Goal: Task Accomplishment & Management: Complete application form

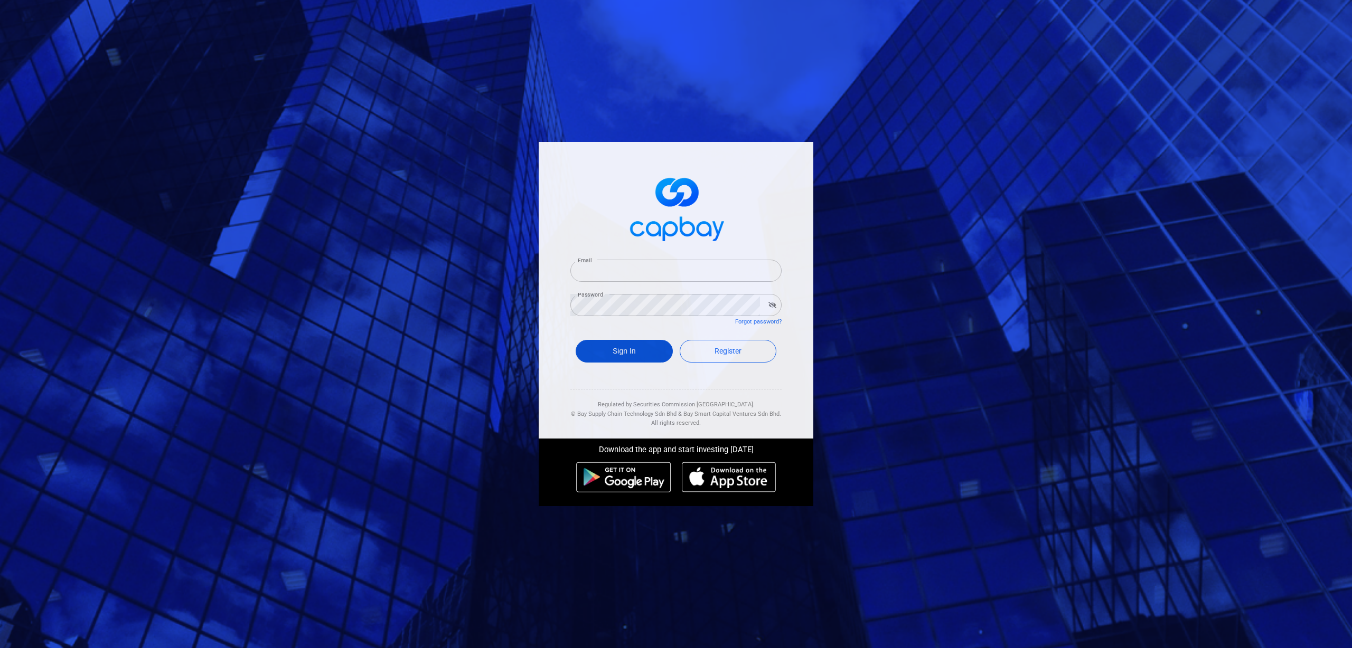
type input "[EMAIL_ADDRESS][DOMAIN_NAME]"
click at [638, 352] on button "Sign In" at bounding box center [624, 351] width 97 height 23
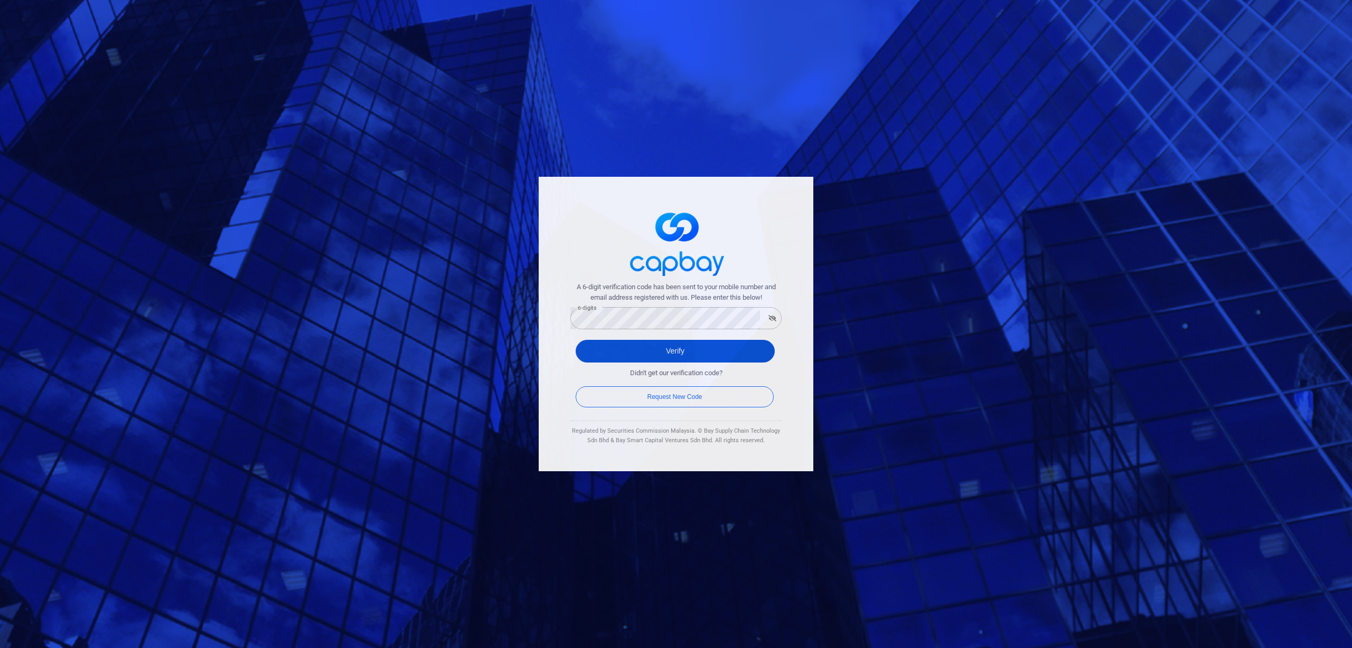
click at [604, 346] on button "Verify" at bounding box center [675, 351] width 199 height 23
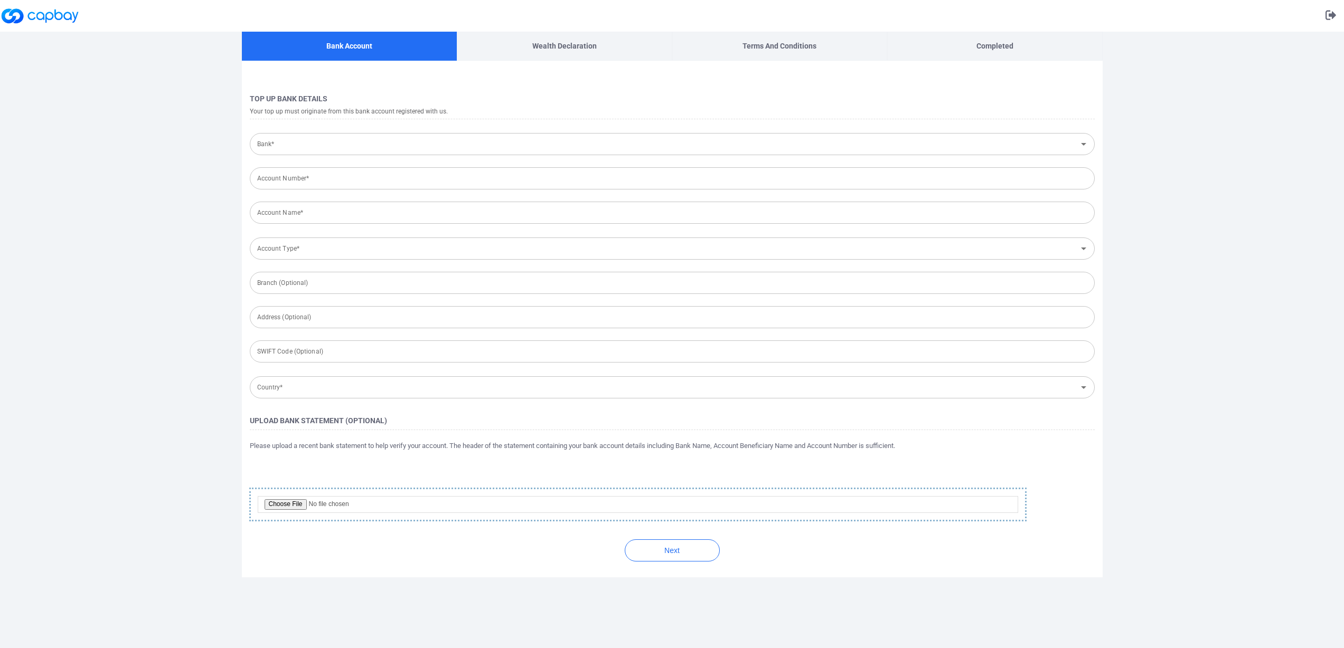
type input "[GEOGRAPHIC_DATA]"
click at [460, 130] on div "Bank* Bank*" at bounding box center [672, 142] width 845 height 25
click at [460, 144] on input "Bank*" at bounding box center [663, 145] width 821 height 20
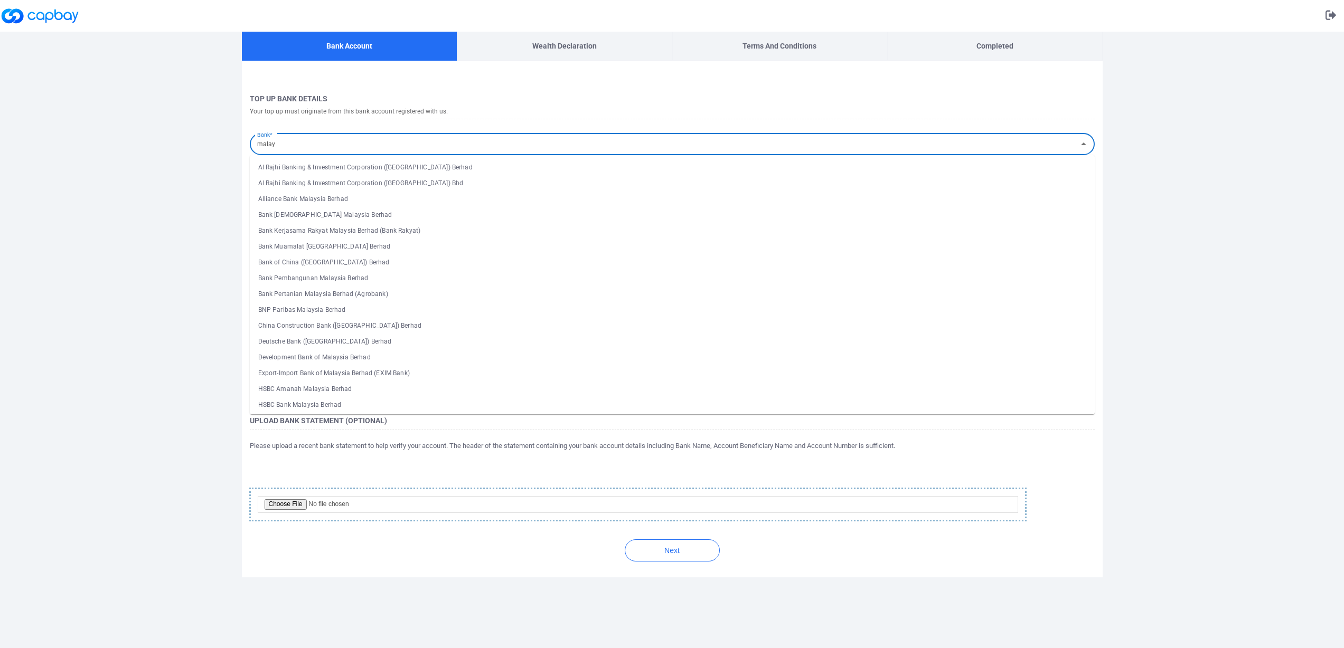
type input "l"
type input "m"
click at [461, 369] on li "Malayan Banking Berhad" at bounding box center [672, 373] width 845 height 16
type input "Malayan Banking Berhad"
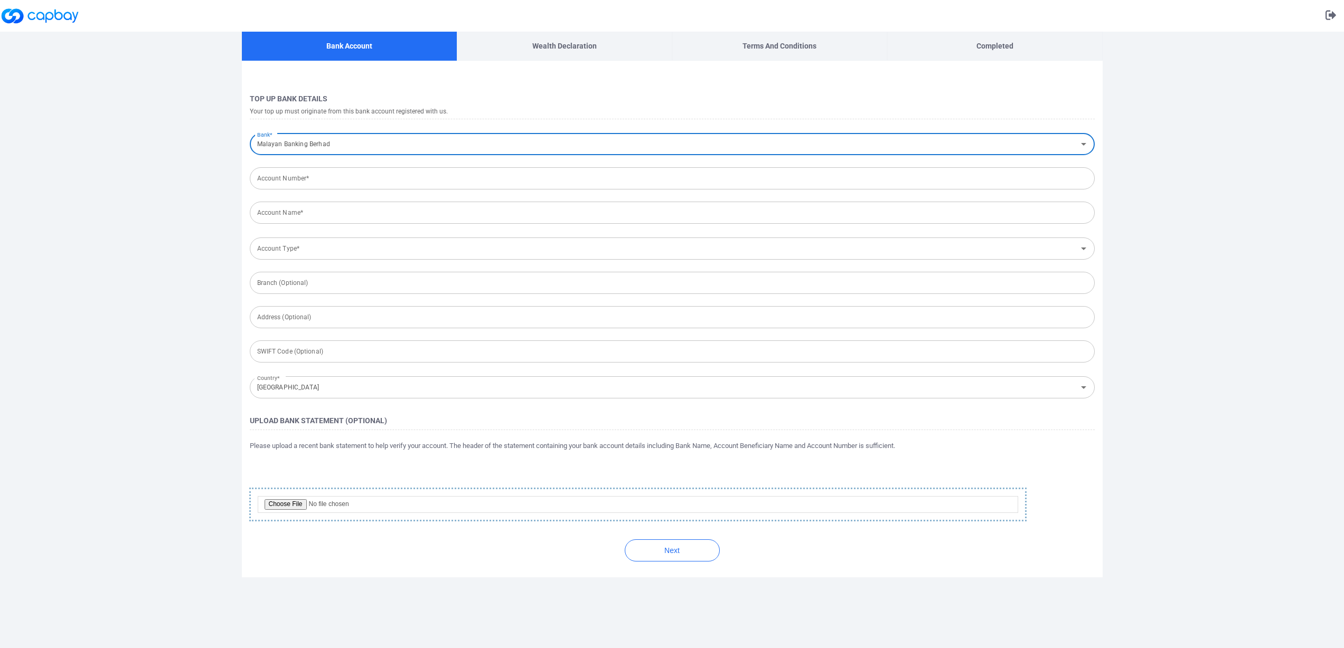
click at [440, 178] on input "Account Number*" at bounding box center [672, 178] width 845 height 22
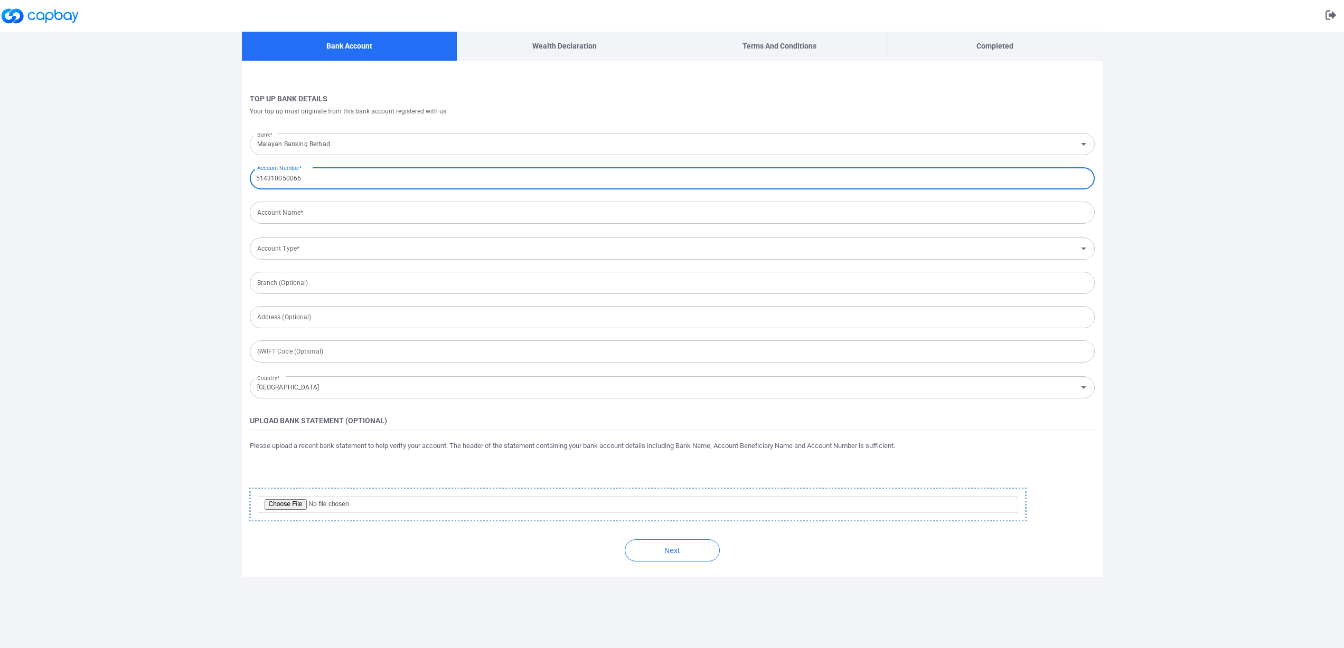
type input "514310050066"
click at [470, 210] on input "Account Name*" at bounding box center [672, 213] width 845 height 22
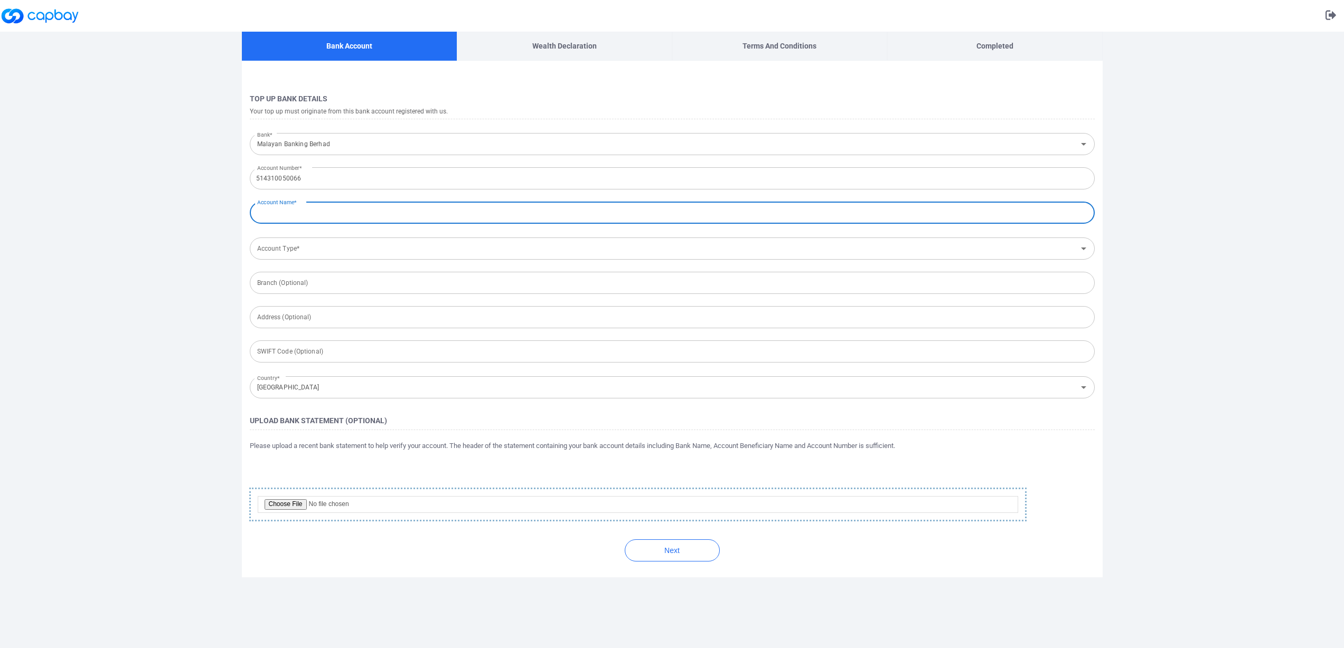
type input "[PERSON_NAME]"
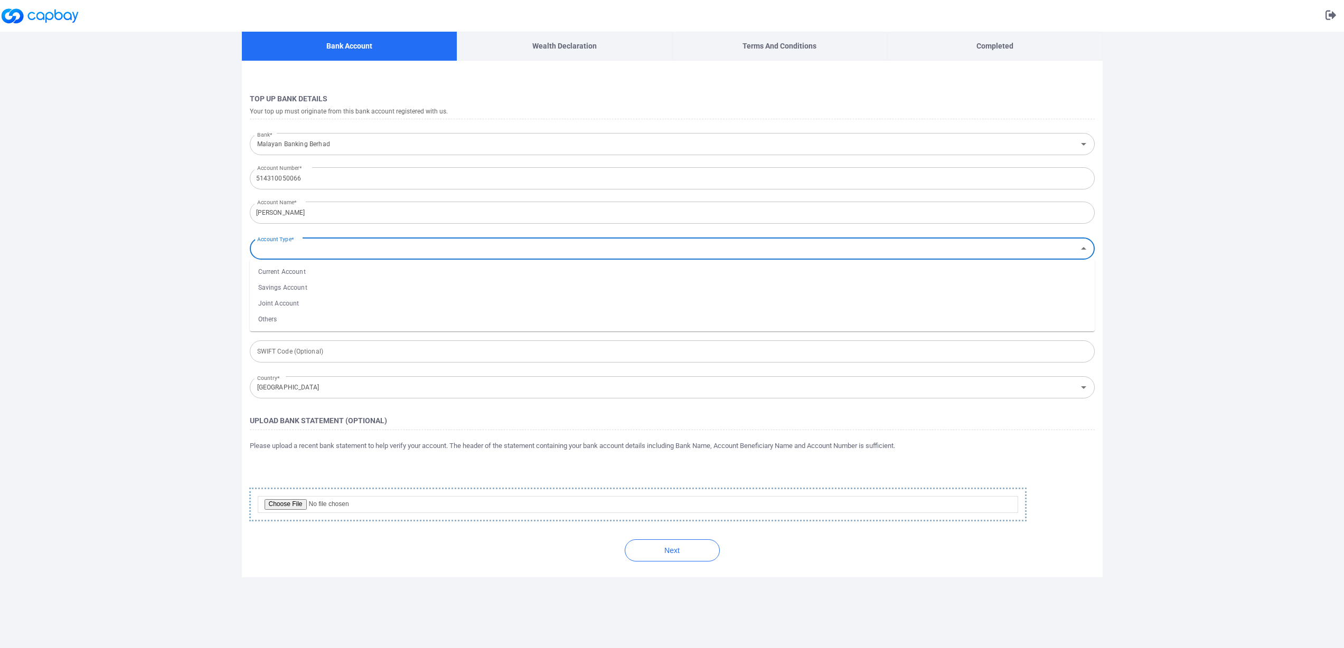
click at [387, 246] on input "Account Type*" at bounding box center [663, 249] width 821 height 20
click at [368, 271] on li "Current Account" at bounding box center [672, 272] width 845 height 16
type input "Current Account"
click at [301, 504] on input "file" at bounding box center [638, 504] width 760 height 17
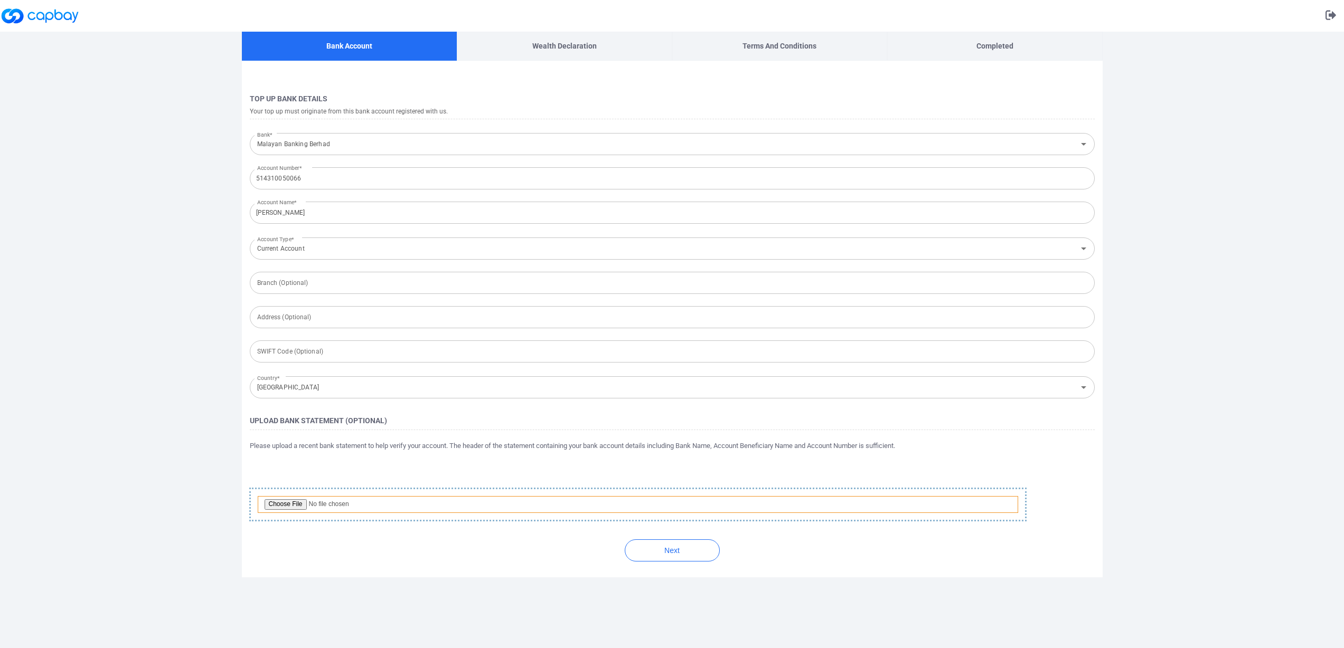
type input "C:\fakepath\514310050066_20250831.pdf"
click at [681, 550] on button "Next" at bounding box center [672, 551] width 95 height 22
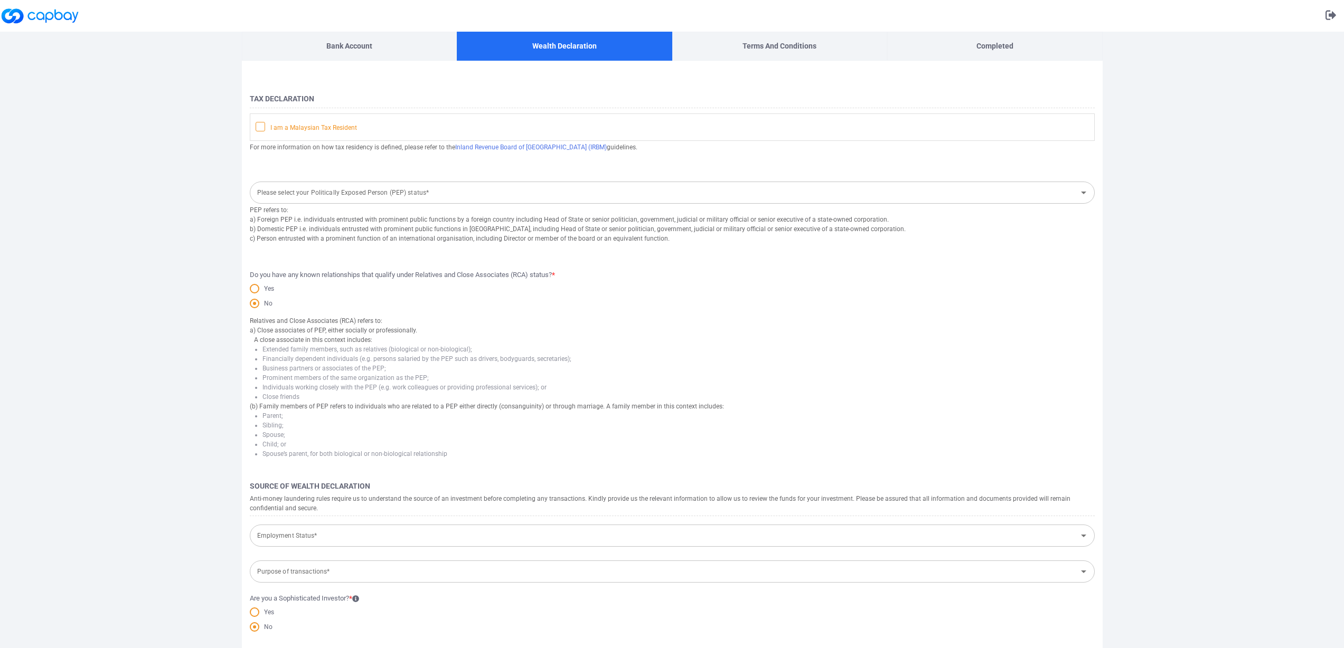
click at [258, 124] on icon at bounding box center [260, 126] width 8 height 8
click at [0, 0] on input "I am a Malaysian Tax Resident" at bounding box center [0, 0] width 0 height 0
click at [369, 196] on input "Please select your Politically Exposed Person (PEP) status*" at bounding box center [663, 193] width 821 height 20
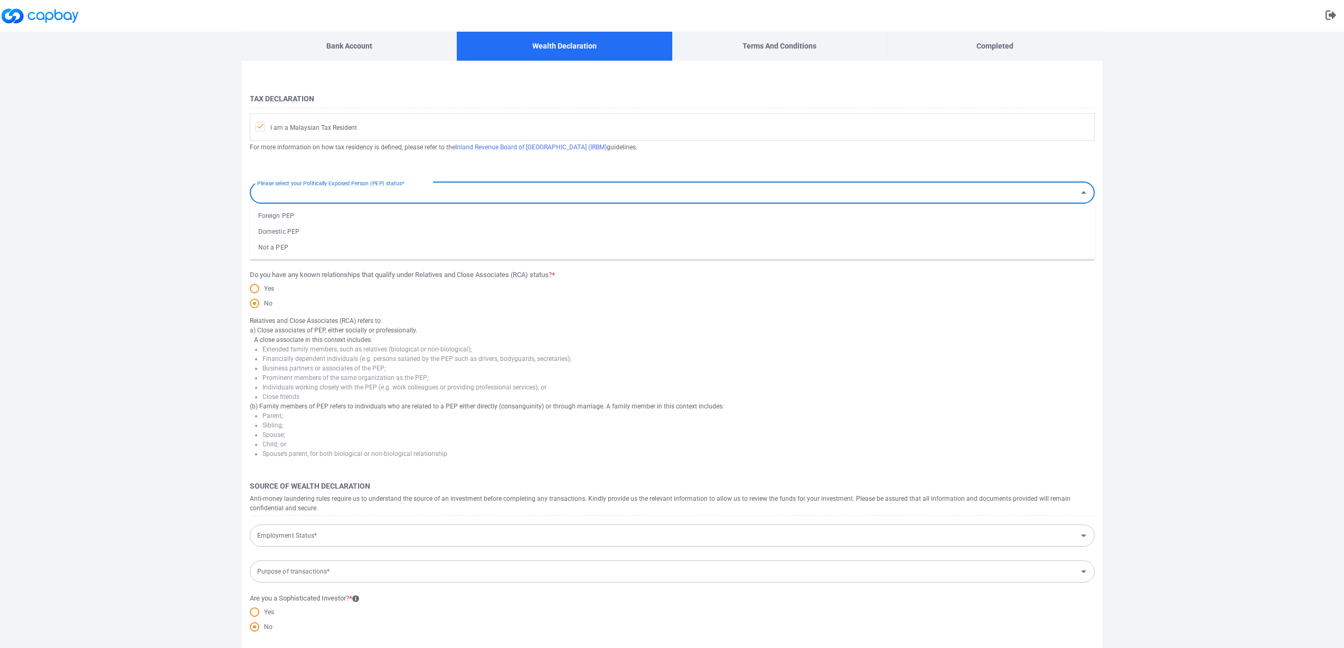
click at [320, 246] on li "Not a PEP" at bounding box center [672, 248] width 845 height 16
type input "Not a PEP"
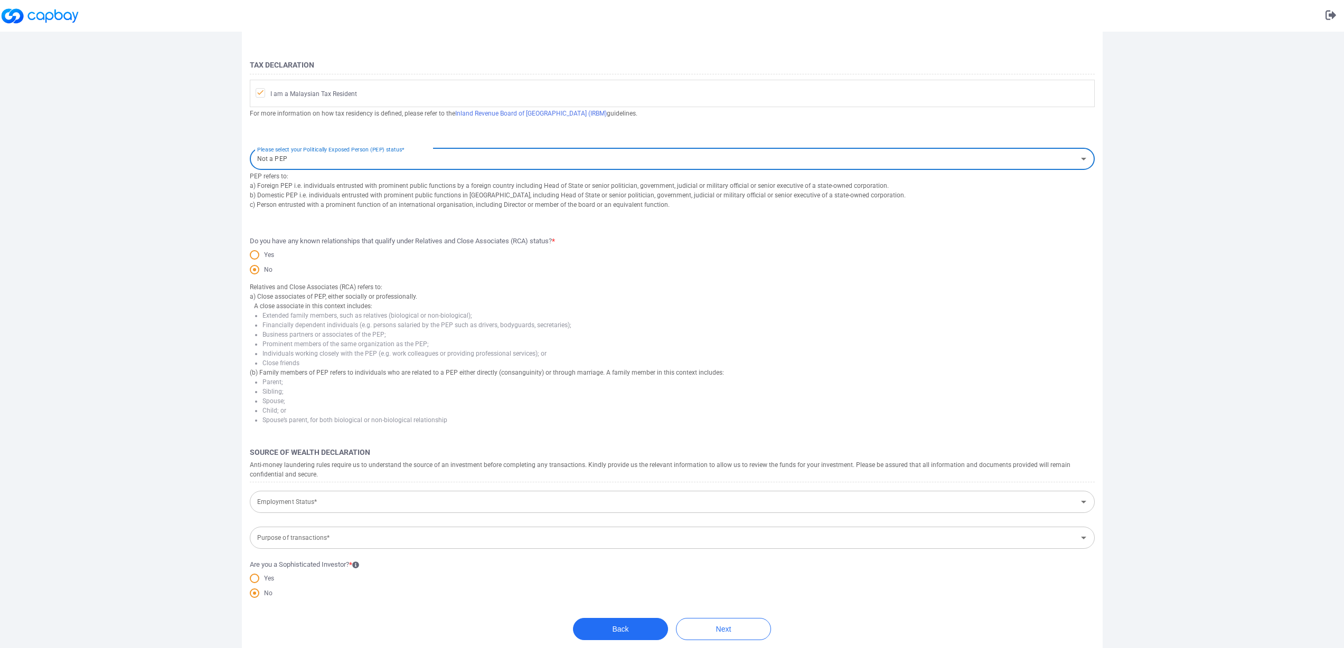
scroll to position [42, 0]
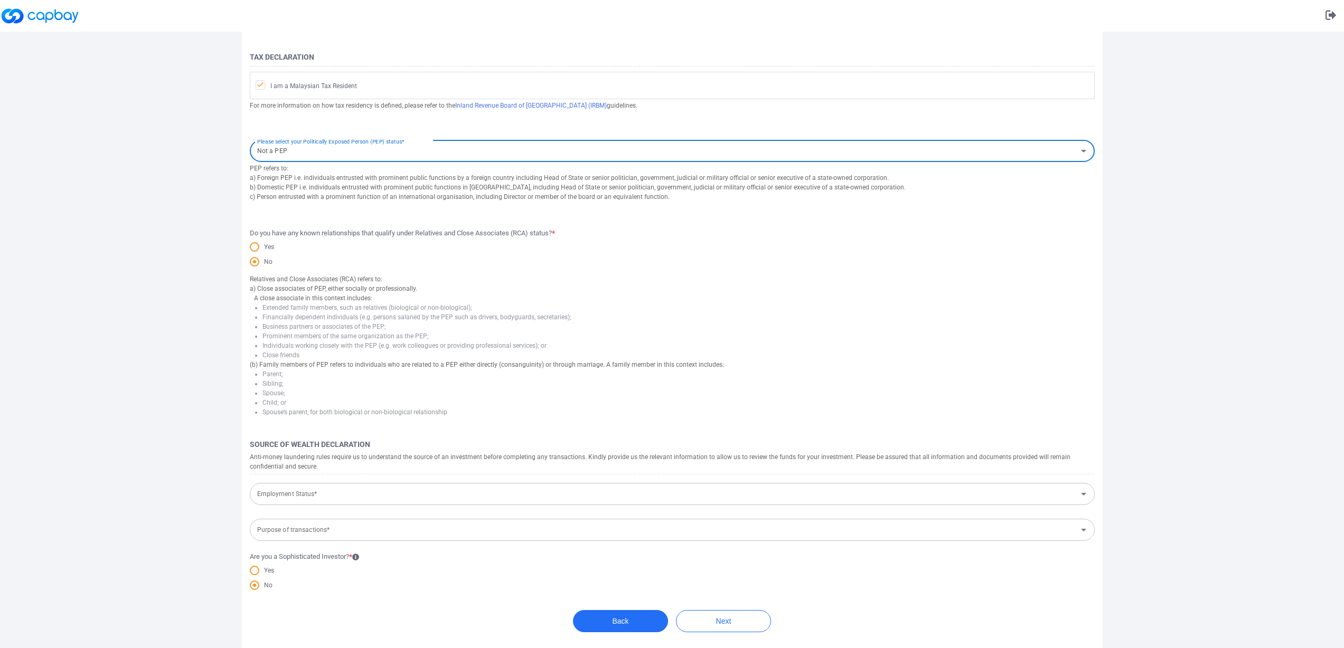
click at [433, 492] on input "Employment Status*" at bounding box center [663, 495] width 821 height 20
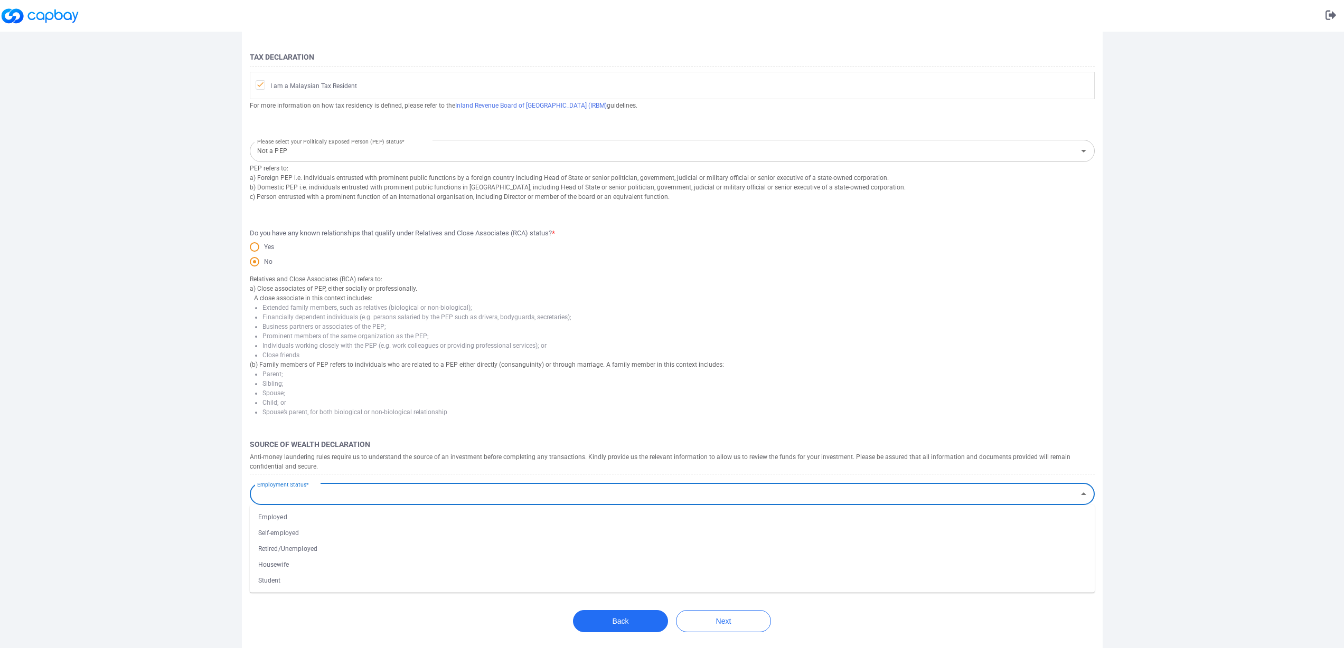
click at [393, 517] on li "Employed" at bounding box center [672, 518] width 845 height 16
type input "Employed"
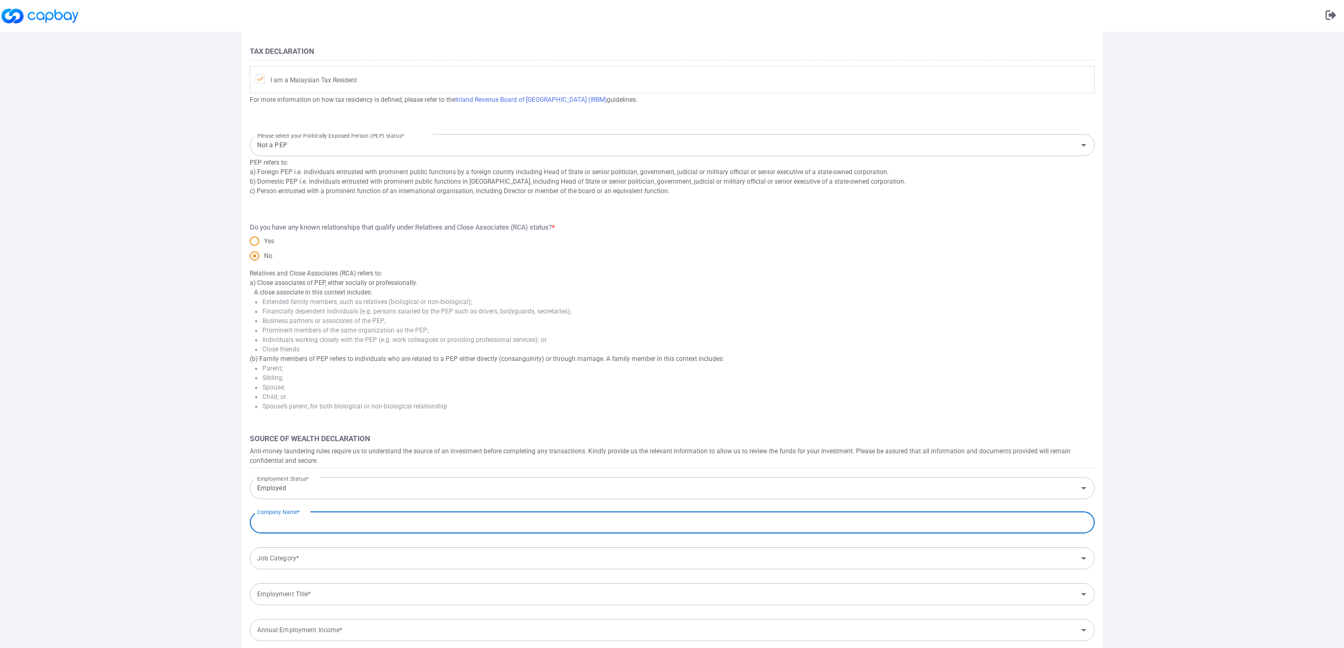
scroll to position [220, 0]
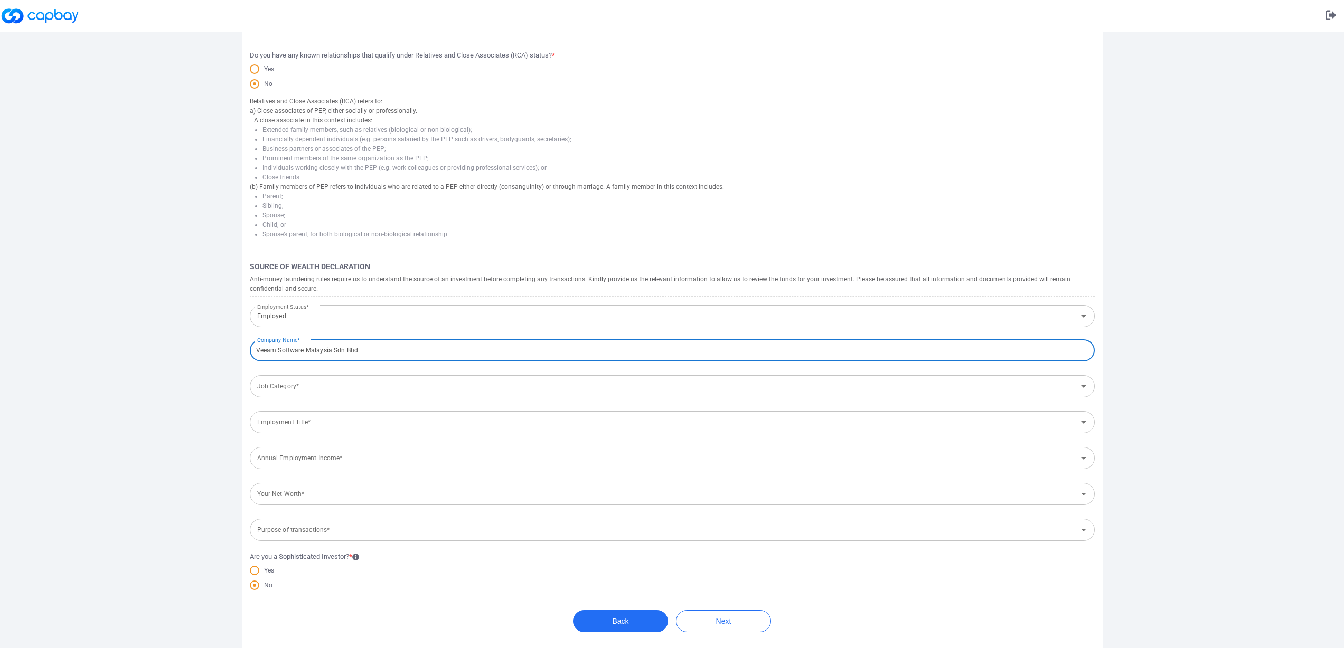
type input "Veeam Software Malaysia Sdn Bhd"
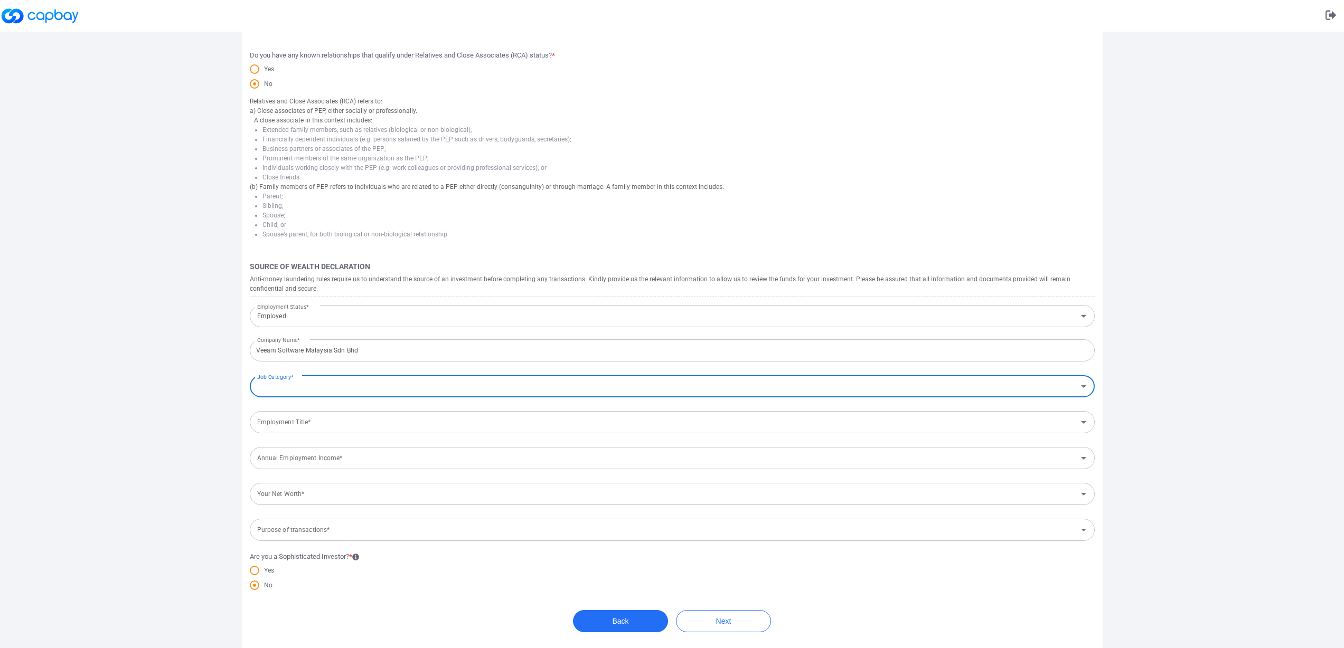
click at [1076, 382] on div at bounding box center [1083, 386] width 14 height 15
click at [1085, 387] on icon "Open" at bounding box center [1083, 386] width 13 height 13
type input "d"
click at [364, 413] on li "General management" at bounding box center [672, 410] width 845 height 16
type input "General management"
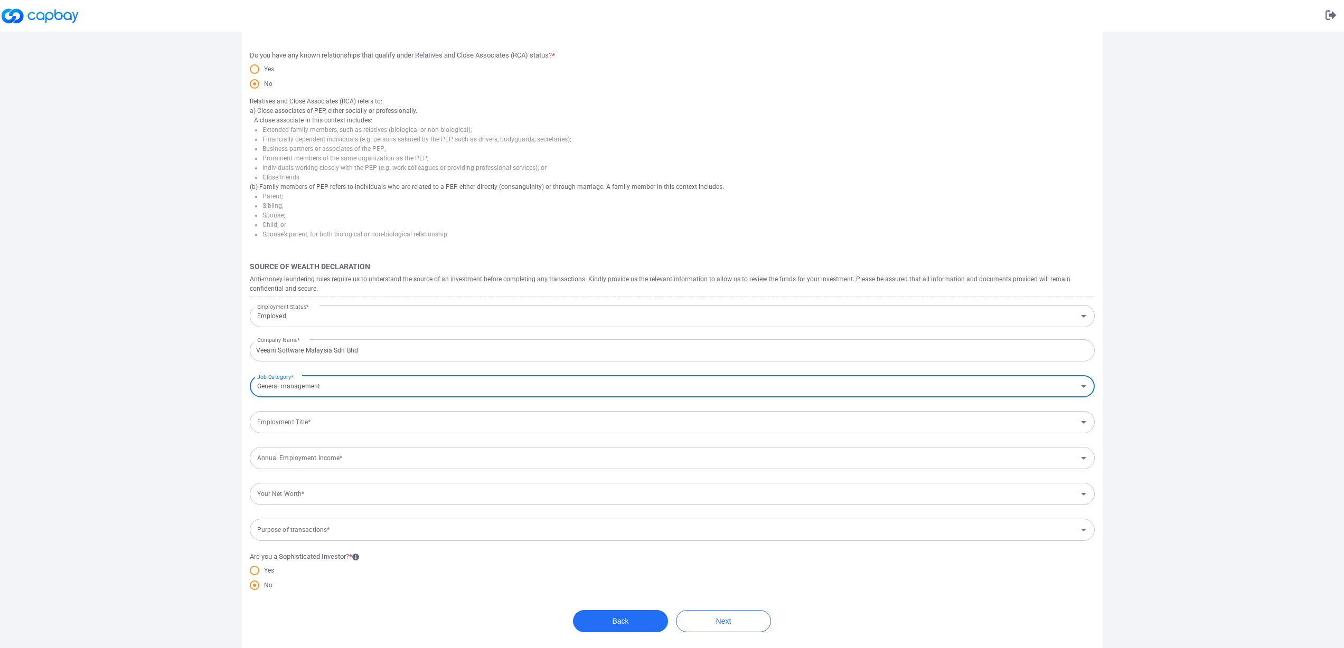
click at [385, 423] on input "Employment Title*" at bounding box center [663, 423] width 821 height 20
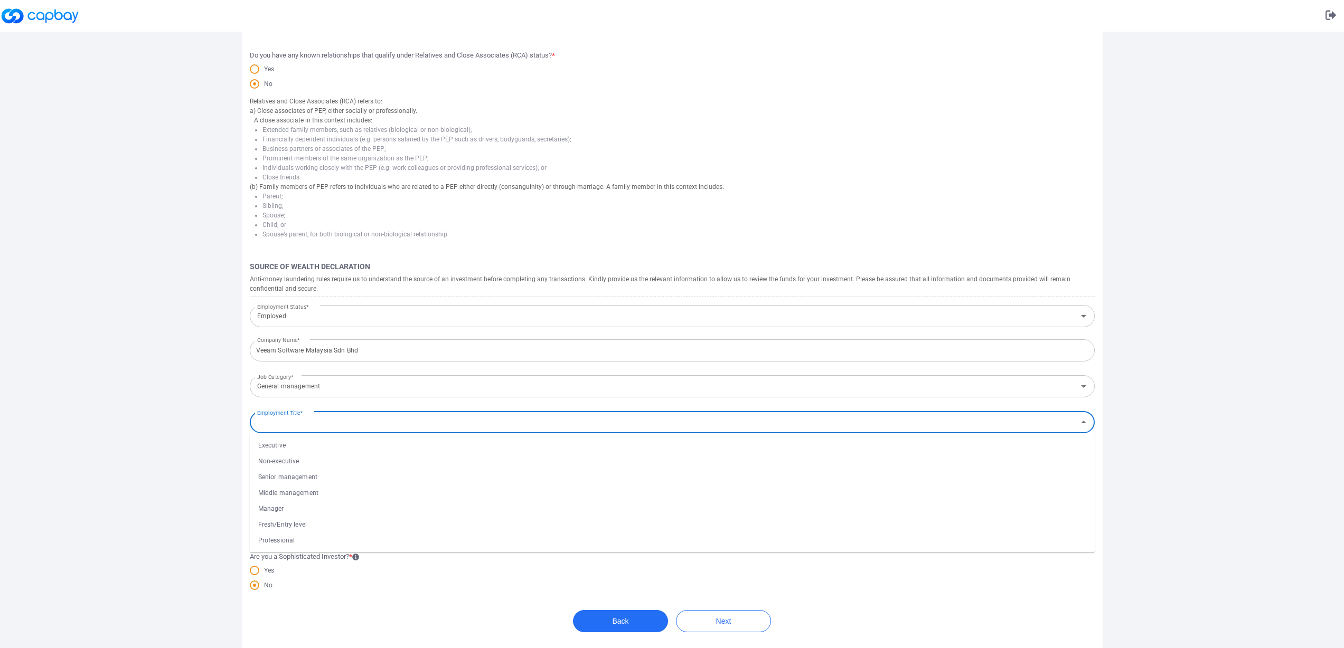
click at [372, 509] on li "Manager" at bounding box center [672, 509] width 845 height 16
type input "Manager"
click at [392, 459] on input "Annual Employment Income*" at bounding box center [663, 459] width 821 height 20
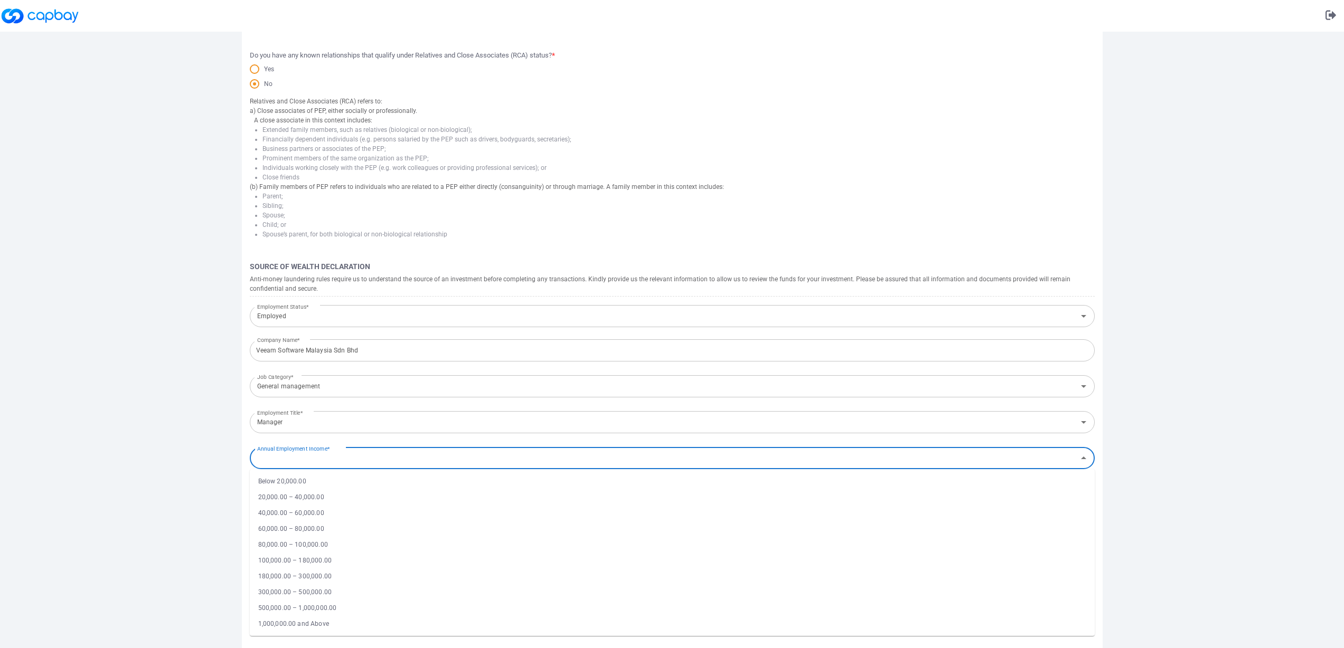
click at [386, 586] on li "300,000.00 – 500,000.00" at bounding box center [672, 593] width 845 height 16
type input "300,000.00 – 500,000.00"
click at [417, 496] on input "Your Net Worth*" at bounding box center [663, 495] width 821 height 20
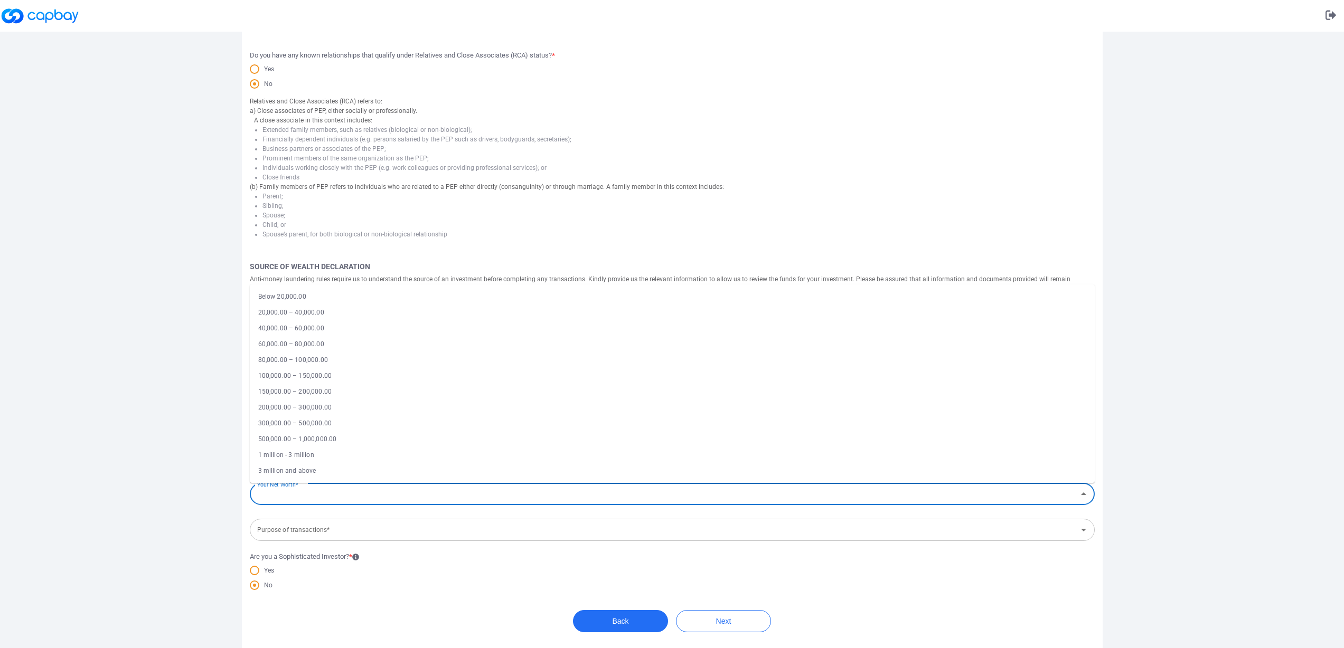
click at [409, 460] on li "1 million - 3 million" at bounding box center [672, 455] width 845 height 16
type input "1 million - 3 million"
click at [417, 528] on input "Purpose of transactions*" at bounding box center [663, 531] width 821 height 20
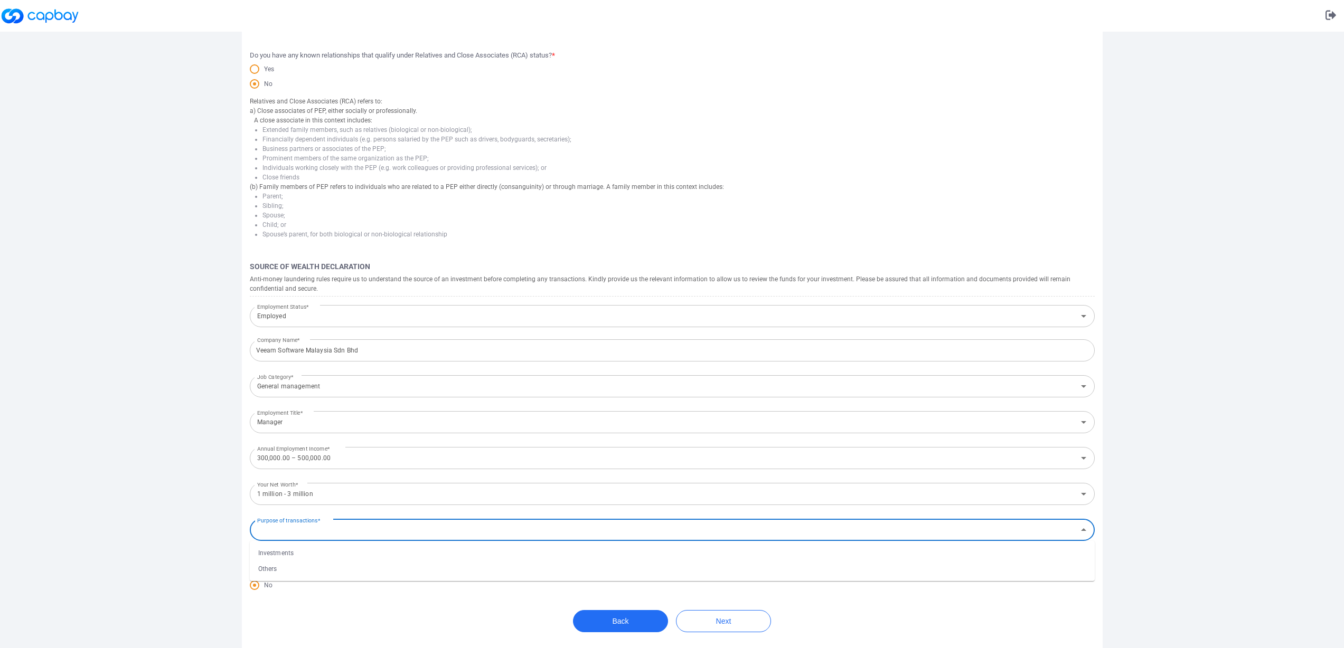
click at [383, 550] on li "Investments" at bounding box center [672, 553] width 845 height 16
type input "Investments"
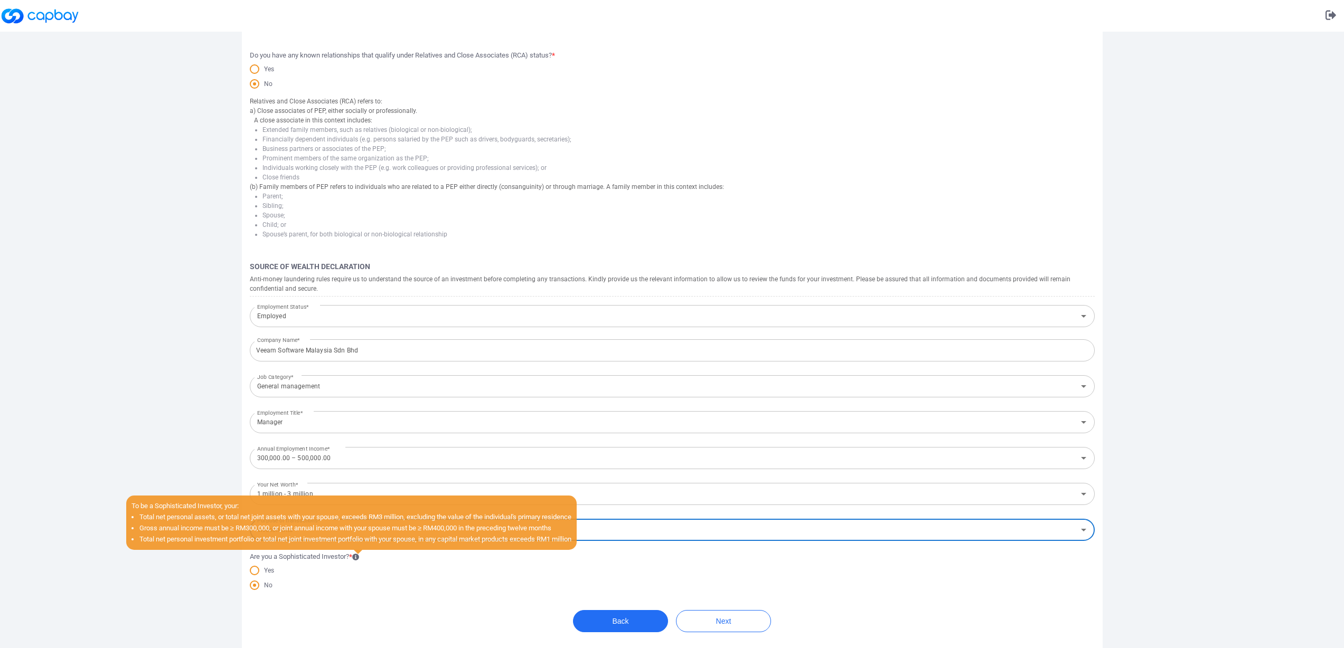
click at [357, 555] on icon at bounding box center [355, 557] width 7 height 7
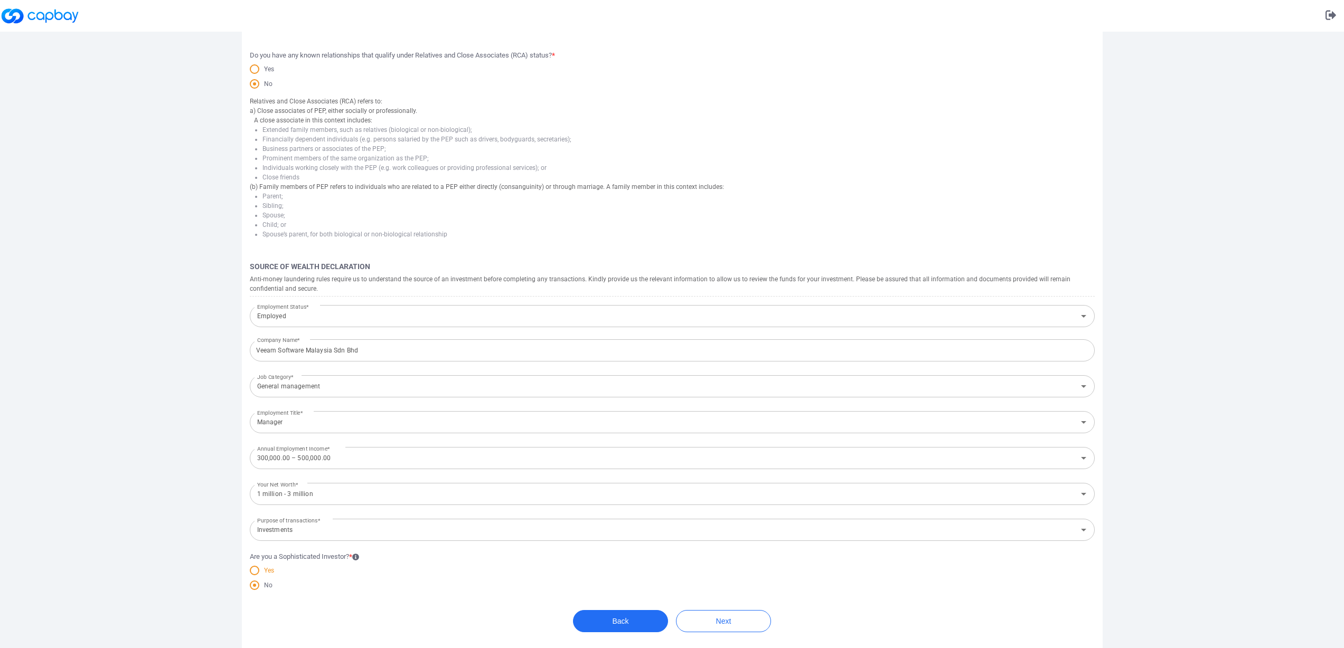
click at [253, 569] on span at bounding box center [255, 571] width 10 height 10
click at [0, 0] on input "Yes" at bounding box center [0, 0] width 0 height 0
click at [705, 623] on button "Next" at bounding box center [723, 621] width 95 height 22
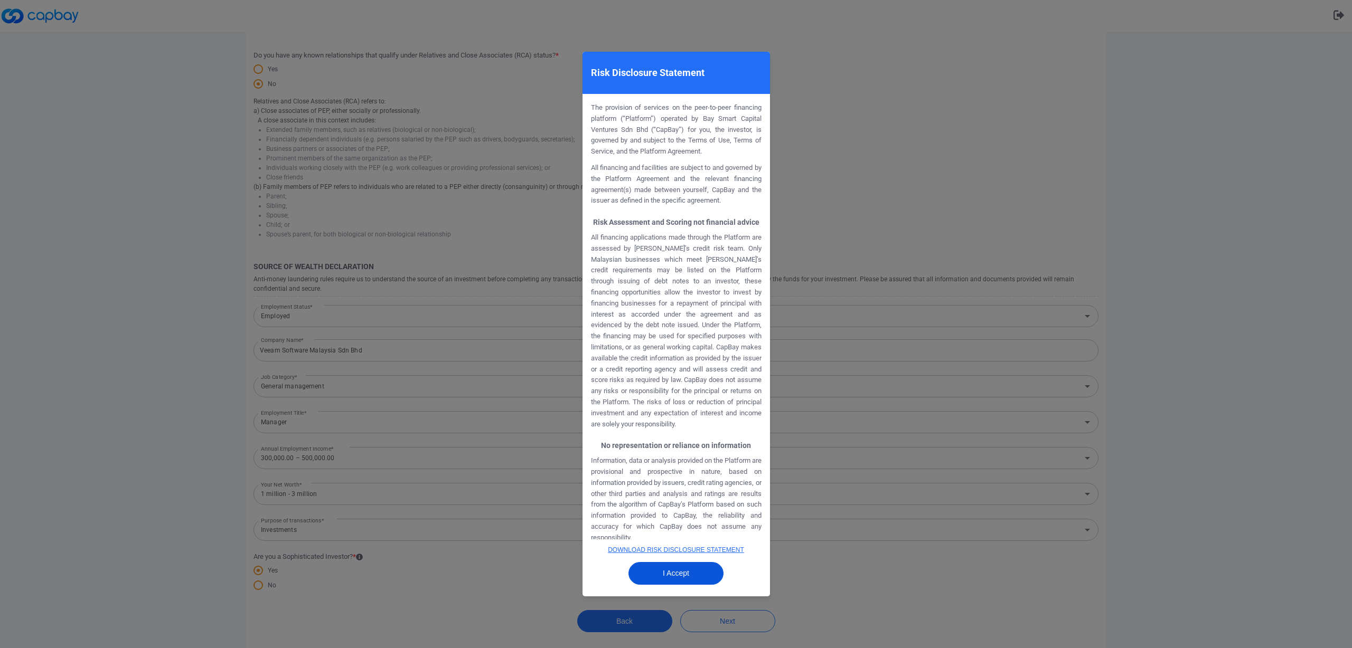
click at [656, 571] on button "I Accept" at bounding box center [675, 573] width 95 height 23
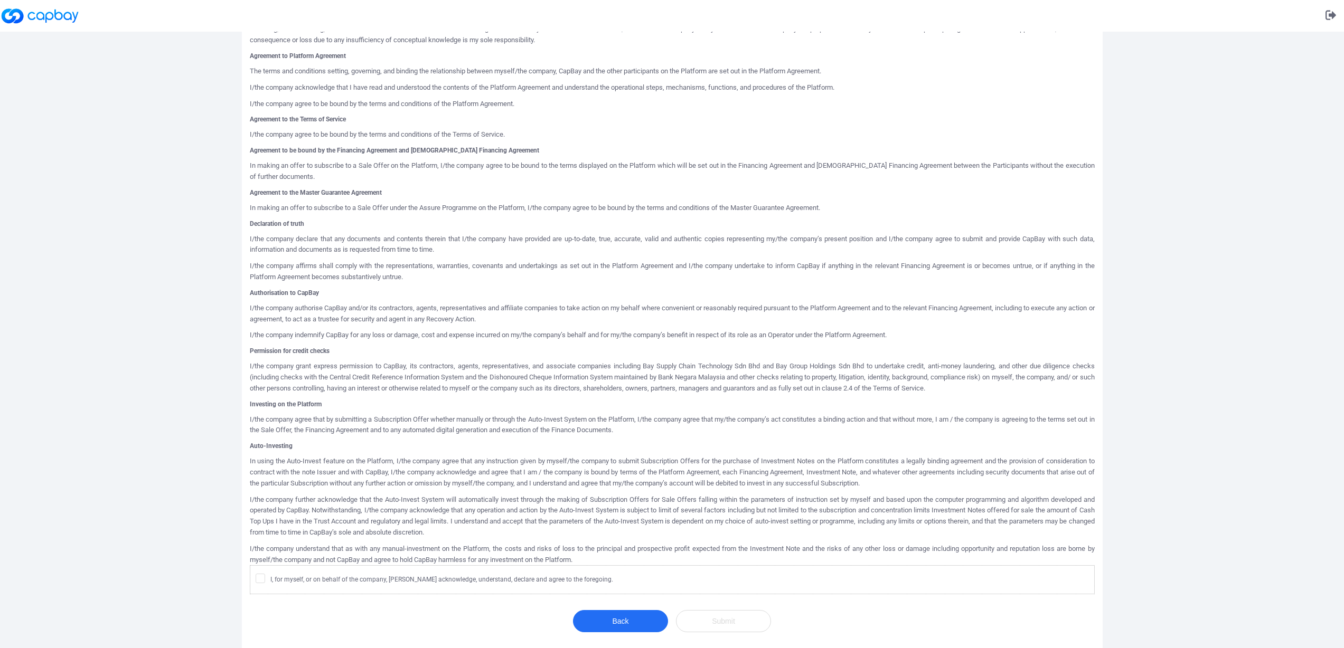
scroll to position [218, 0]
click at [260, 577] on icon at bounding box center [260, 578] width 8 height 8
click at [0, 0] on input "I, for myself, or on behalf of the company, [PERSON_NAME] acknowledge, understa…" at bounding box center [0, 0] width 0 height 0
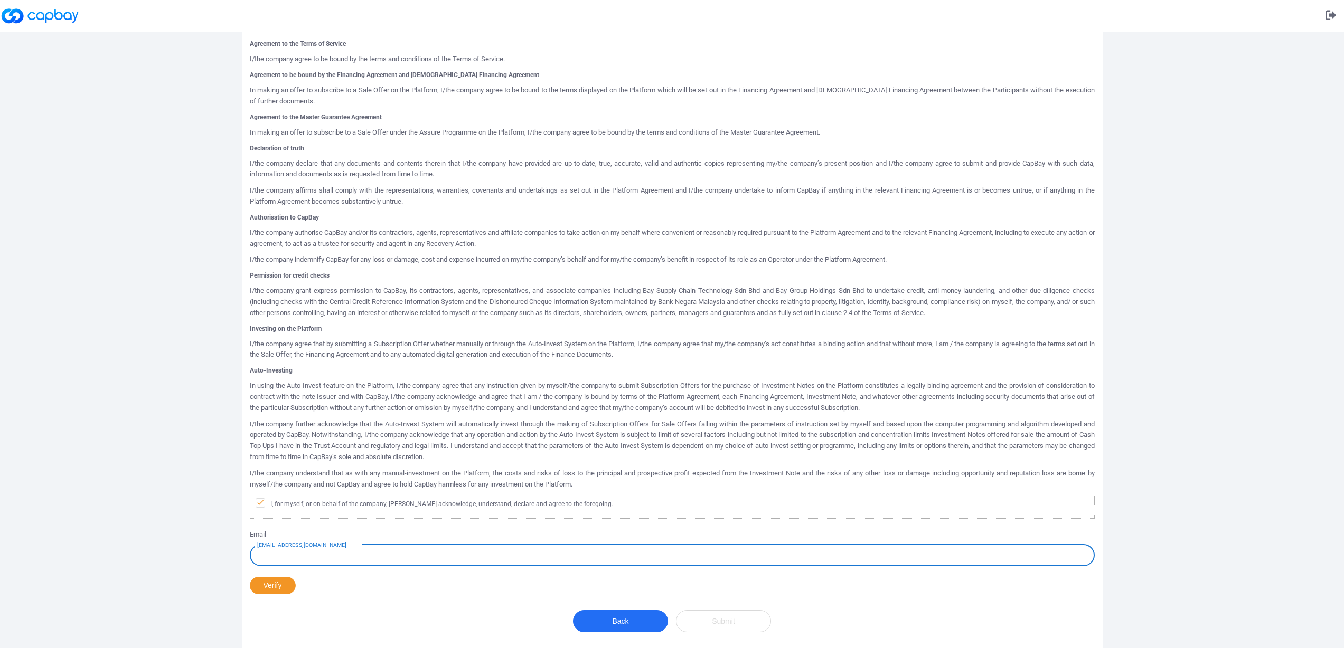
scroll to position [294, 0]
type input "[EMAIL_ADDRESS][DOMAIN_NAME]"
click at [280, 586] on button "Verify" at bounding box center [273, 585] width 46 height 17
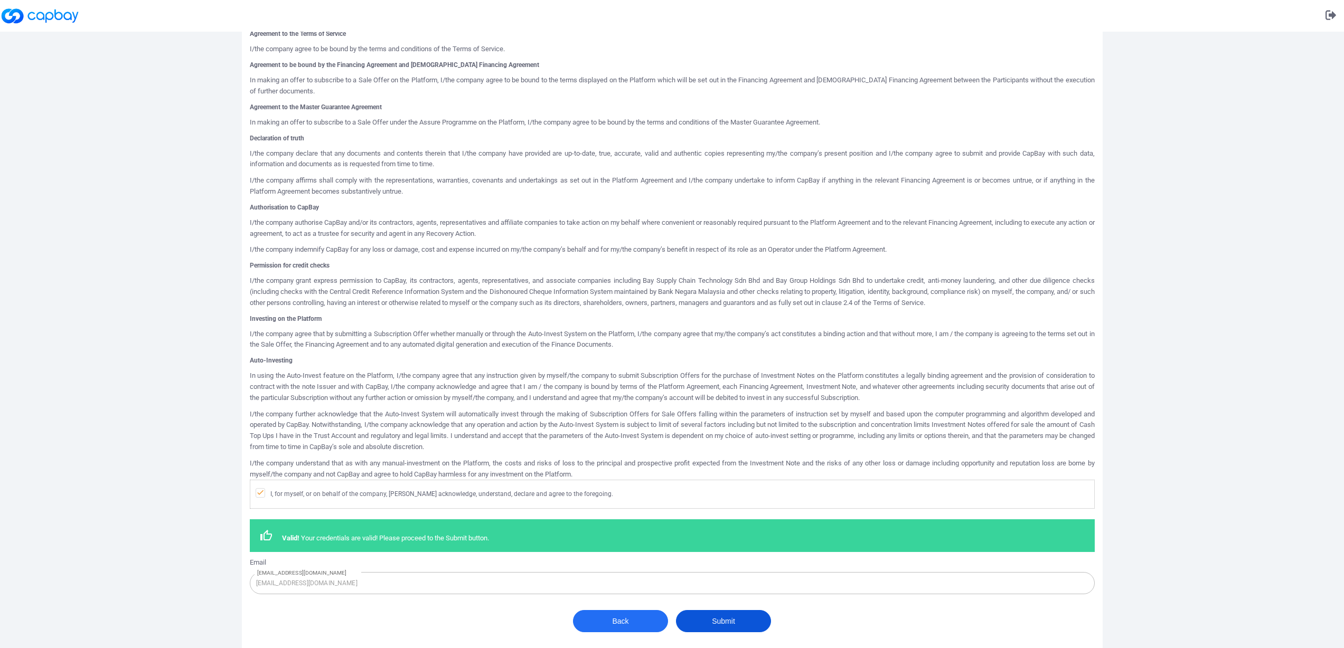
click at [736, 633] on button "Submit" at bounding box center [723, 621] width 95 height 22
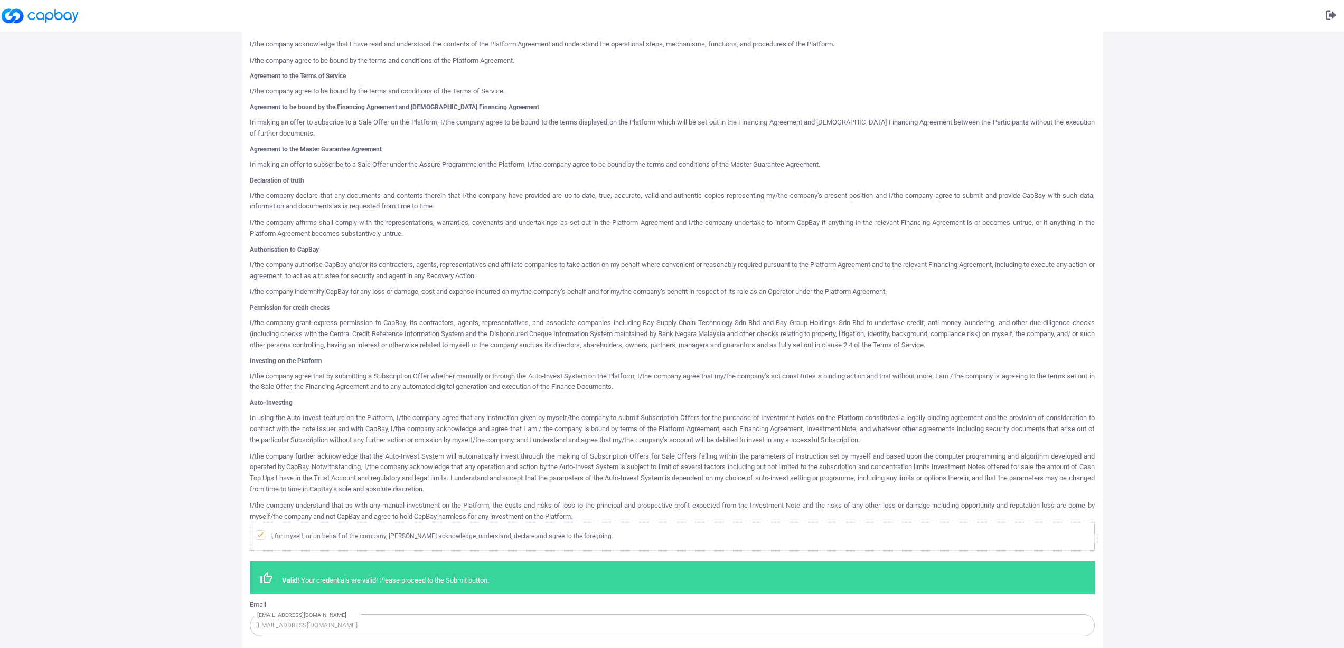
scroll to position [304, 0]
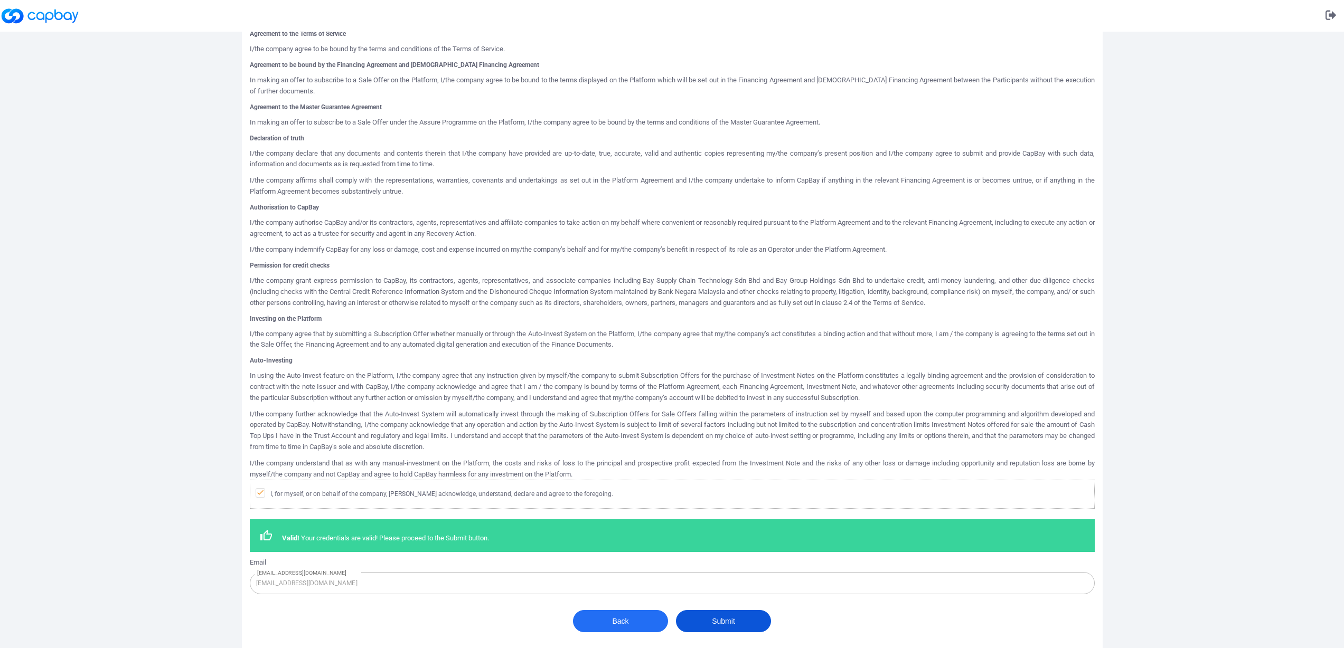
click at [731, 618] on button "Submit" at bounding box center [723, 621] width 95 height 22
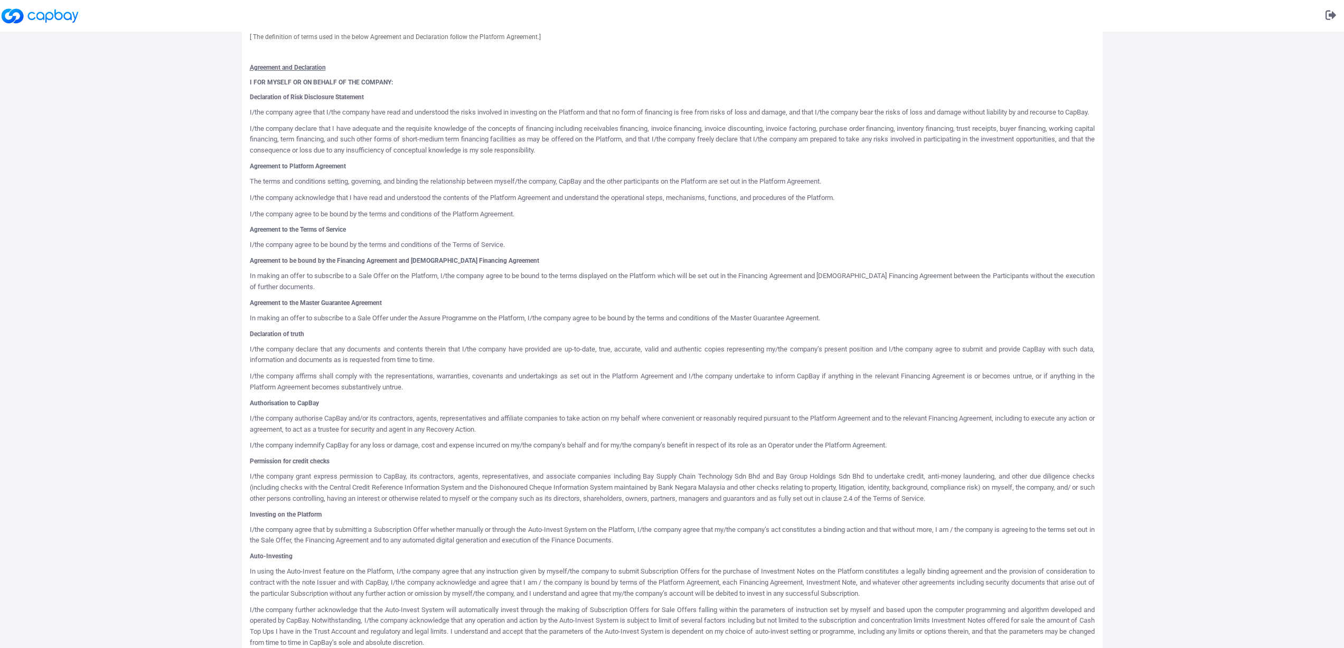
scroll to position [90, 0]
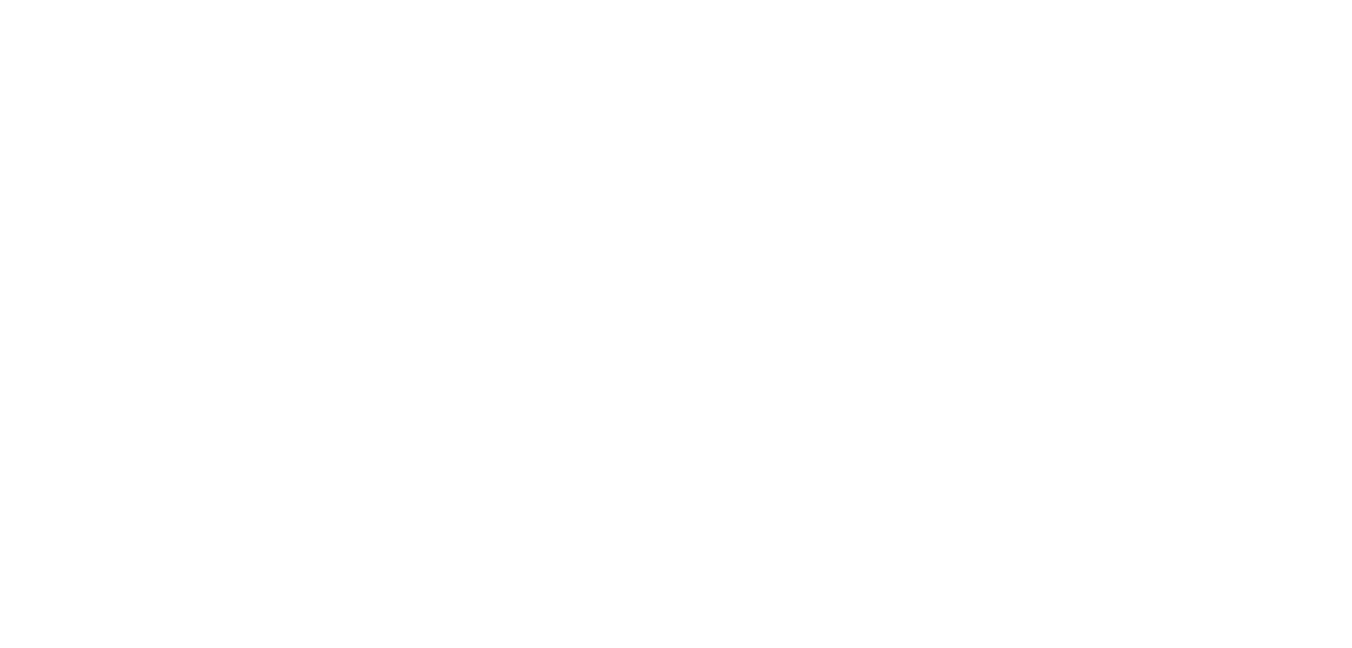
type input "514310050066"
type input "[PERSON_NAME]"
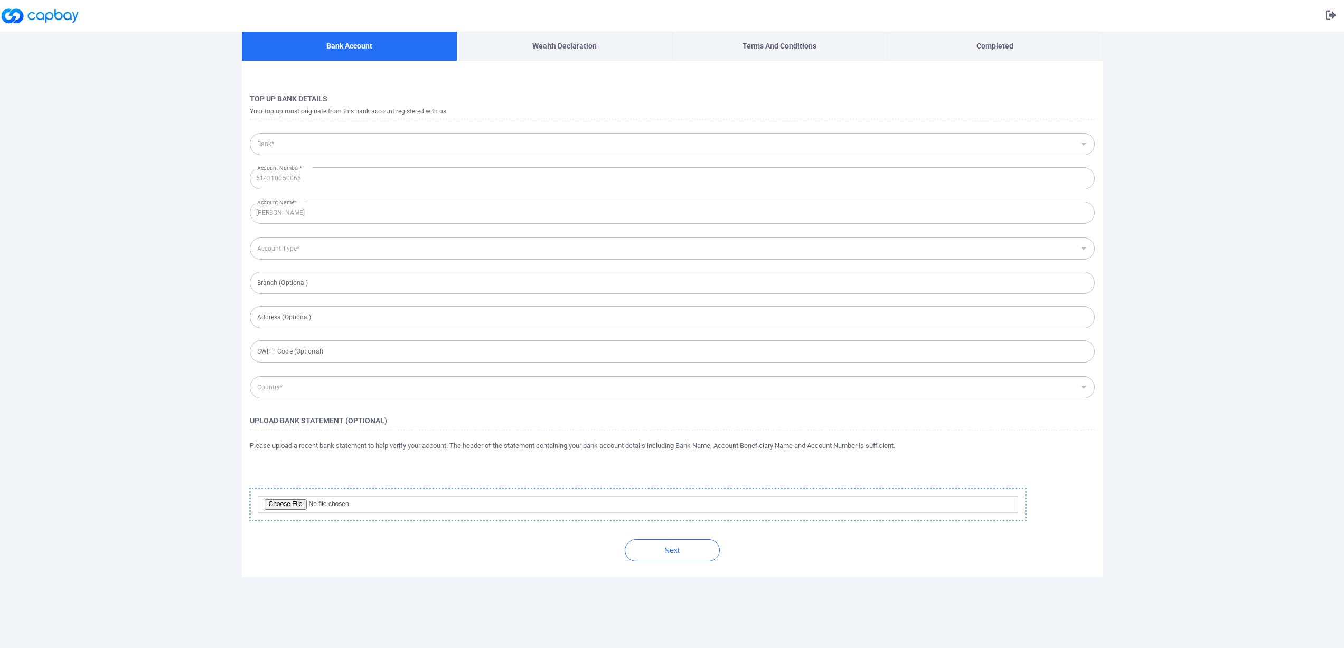
type input "Malayan Banking Berhad"
type input "Current Account"
type input "[GEOGRAPHIC_DATA]"
click at [290, 505] on input "file" at bounding box center [638, 504] width 760 height 17
type input "C:\fakepath\514310050066_20250831.pdf"
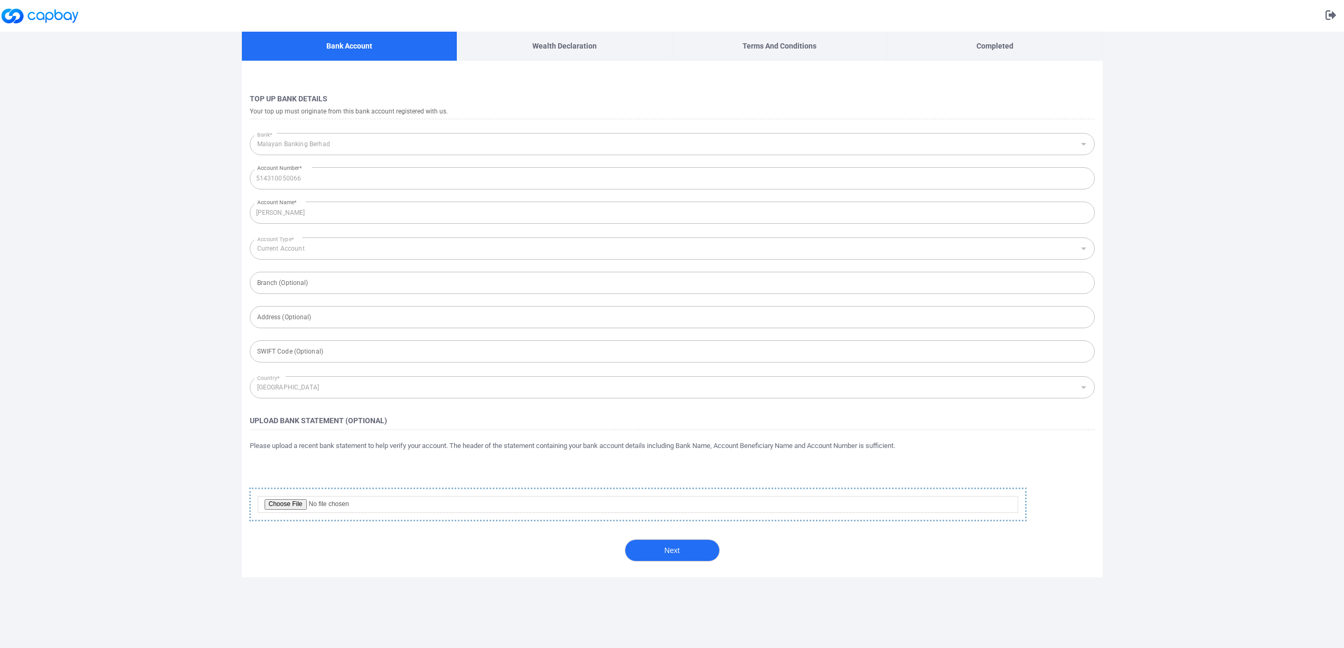
click at [669, 552] on button "Next" at bounding box center [672, 551] width 95 height 22
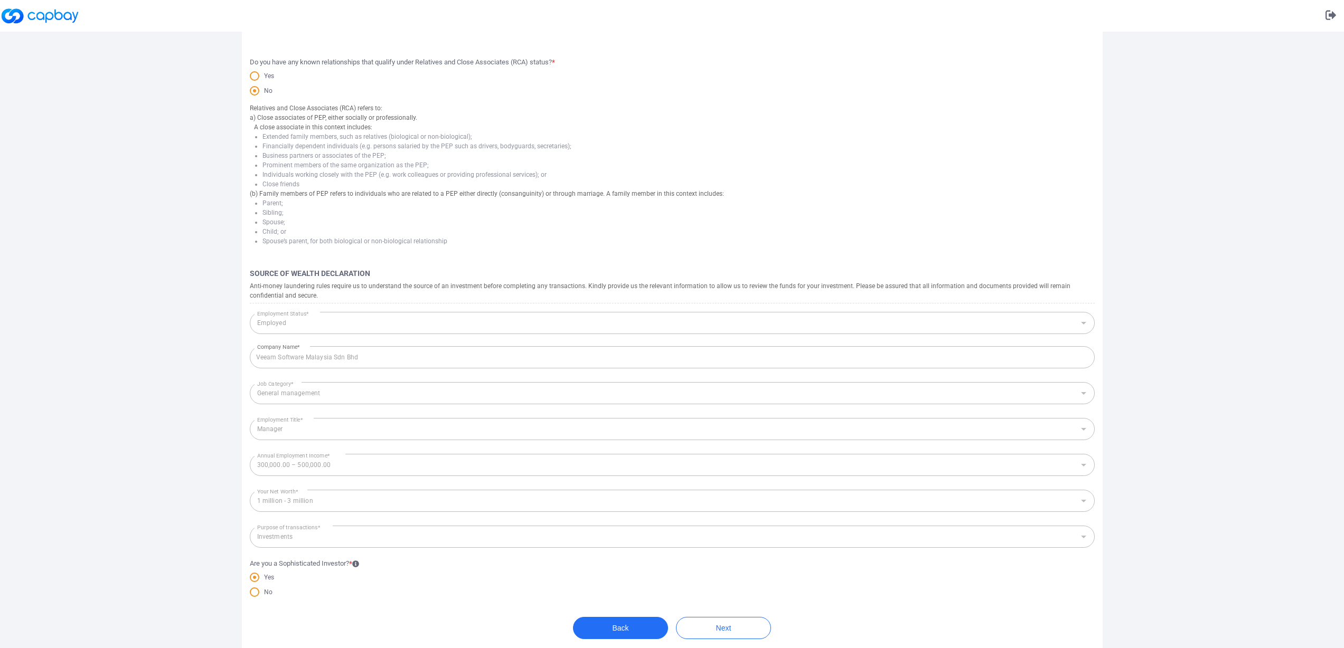
scroll to position [220, 0]
click at [739, 621] on button "Next" at bounding box center [723, 621] width 95 height 22
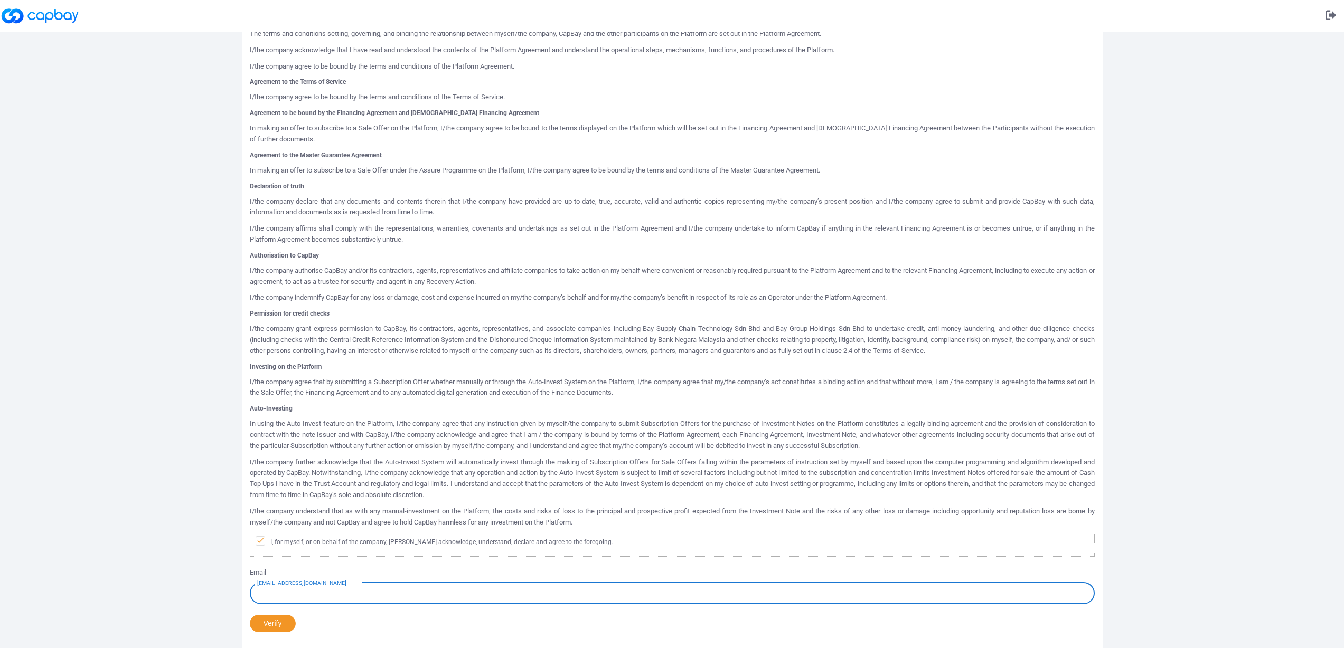
scroll to position [294, 0]
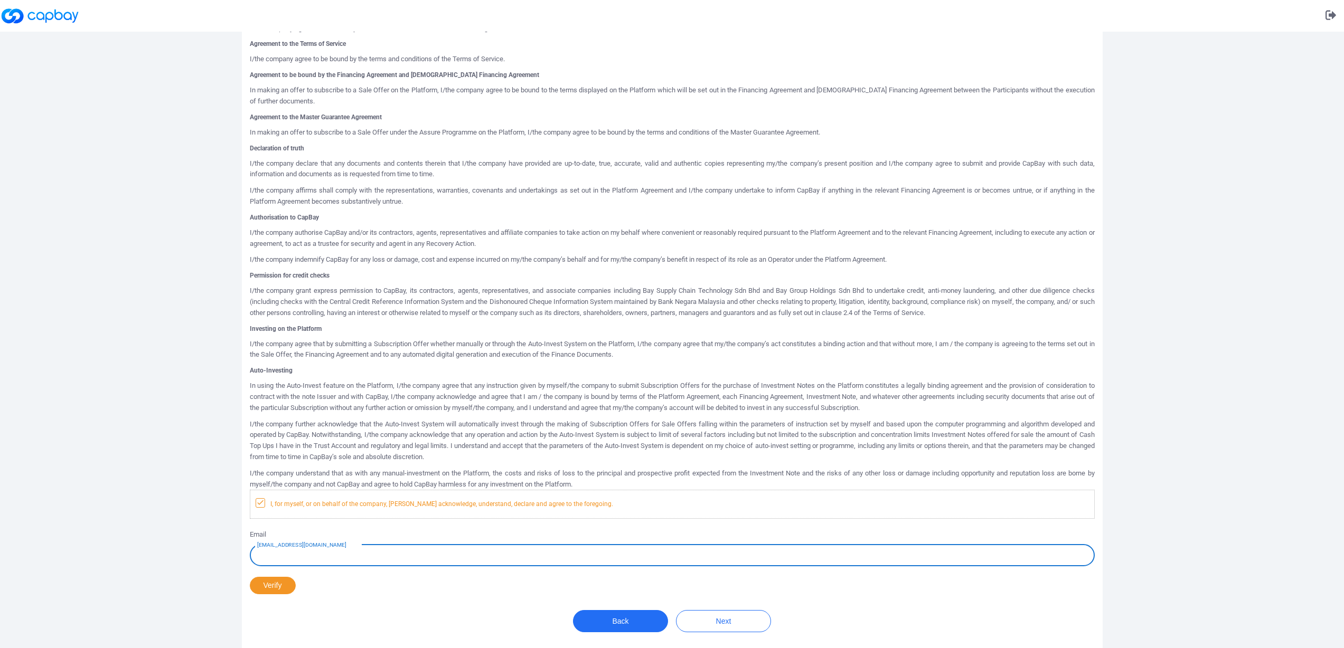
click at [256, 503] on icon at bounding box center [260, 502] width 8 height 8
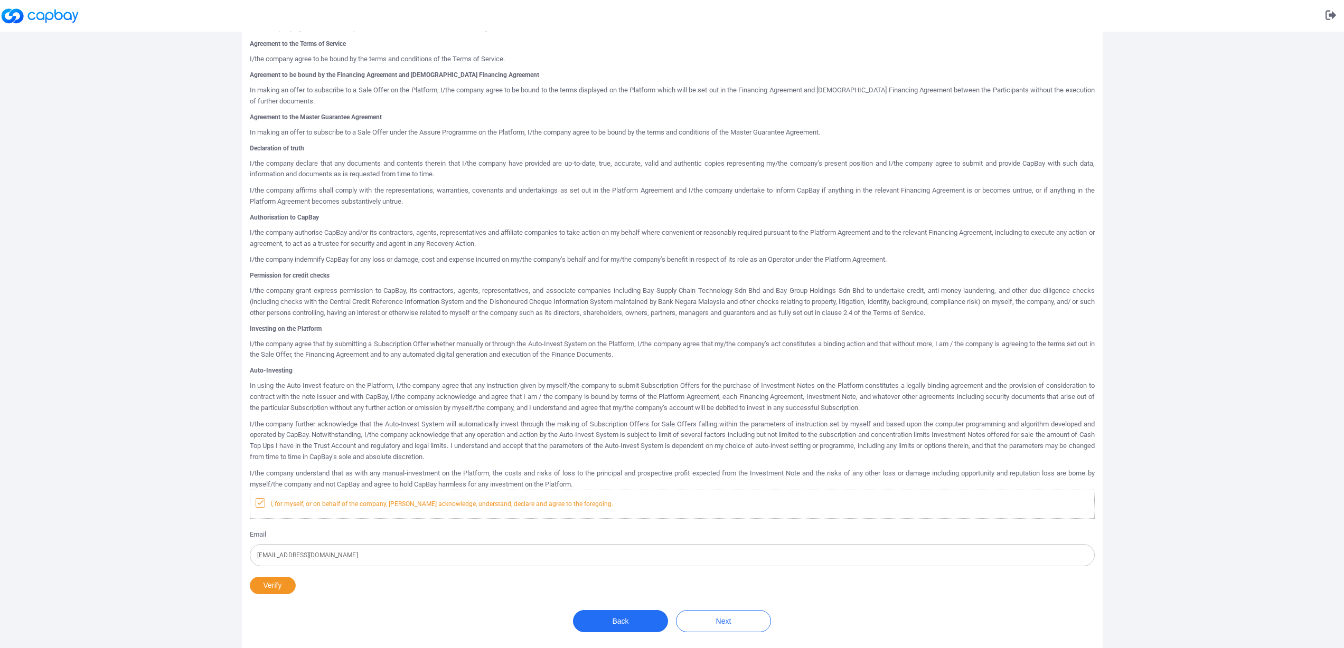
click at [263, 505] on icon at bounding box center [260, 502] width 8 height 8
click at [336, 563] on input "[EMAIL_ADDRESS][DOMAIN_NAME]" at bounding box center [672, 555] width 845 height 22
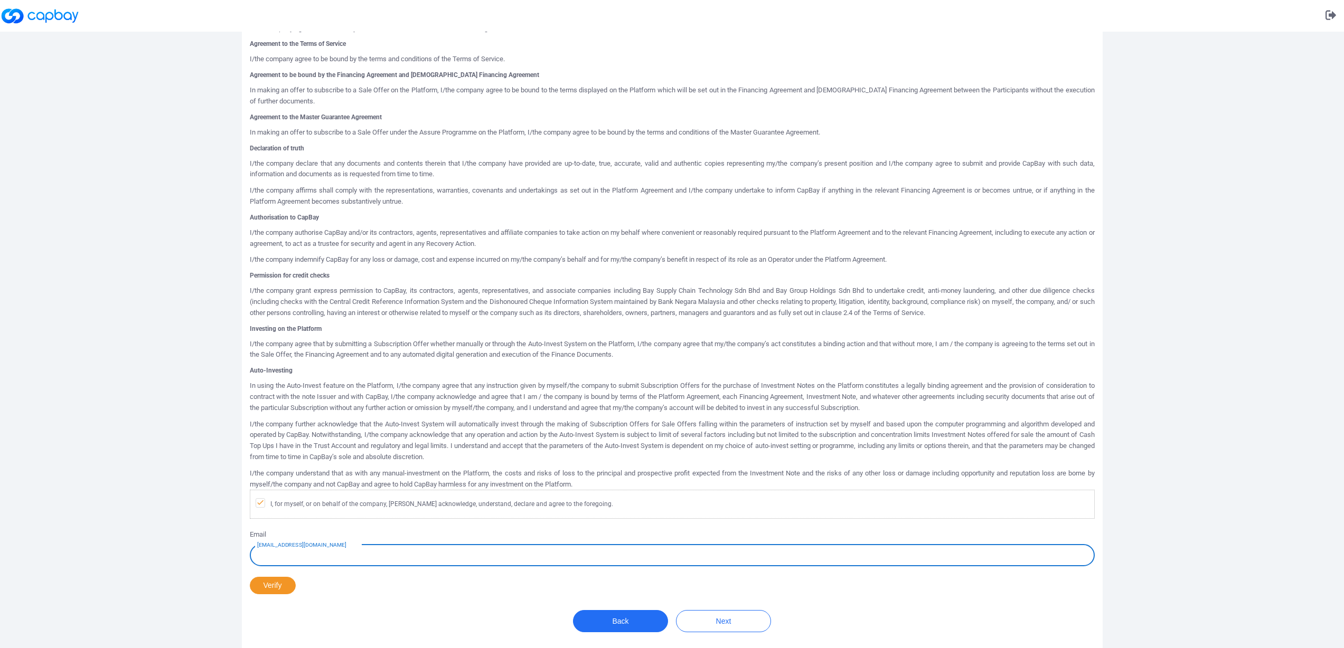
type input "[EMAIL_ADDRESS][DOMAIN_NAME]"
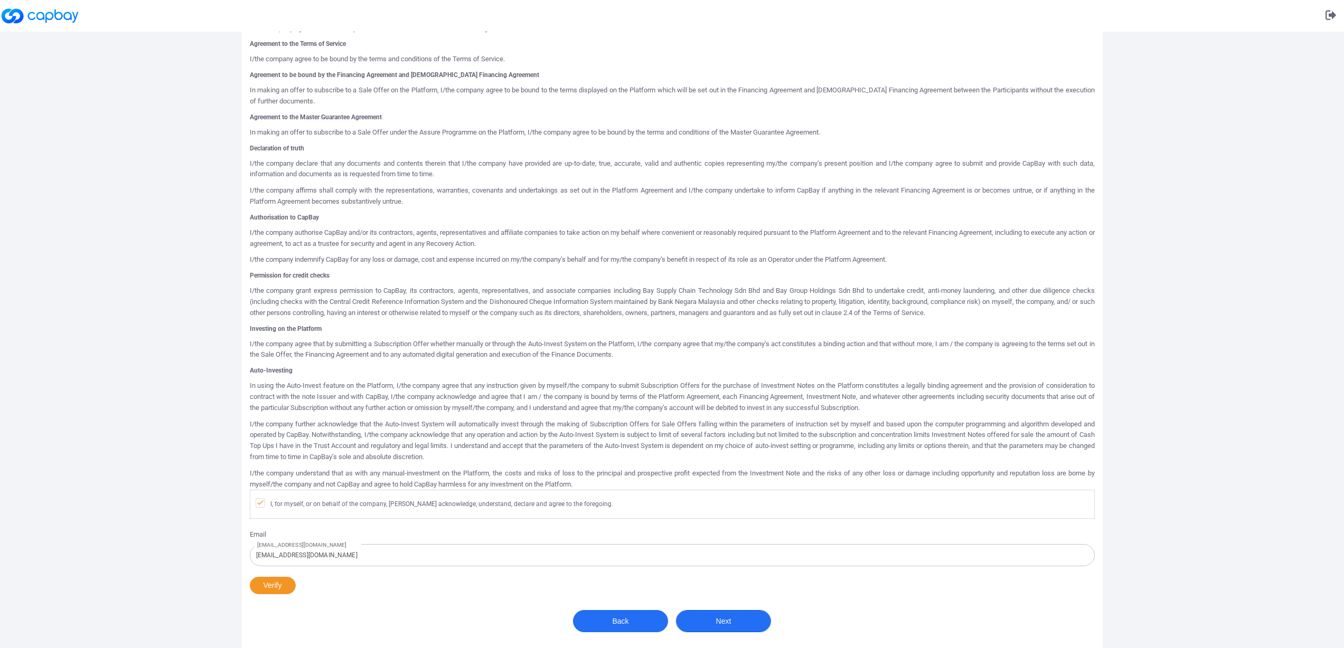
click at [721, 623] on button "Next" at bounding box center [723, 621] width 95 height 22
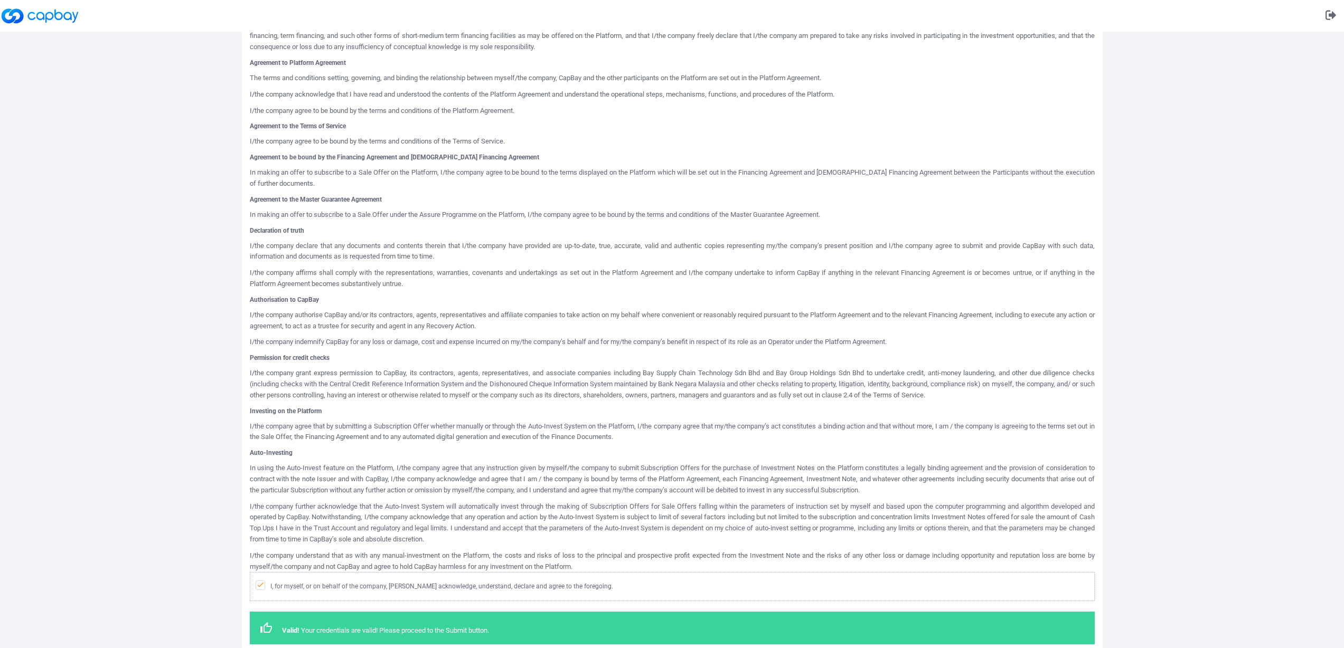
scroll to position [200, 0]
click at [263, 590] on icon at bounding box center [260, 585] width 8 height 8
click at [508, 592] on span "I, for myself, or on behalf of the company, [PERSON_NAME] acknowledge, understa…" at bounding box center [434, 586] width 357 height 11
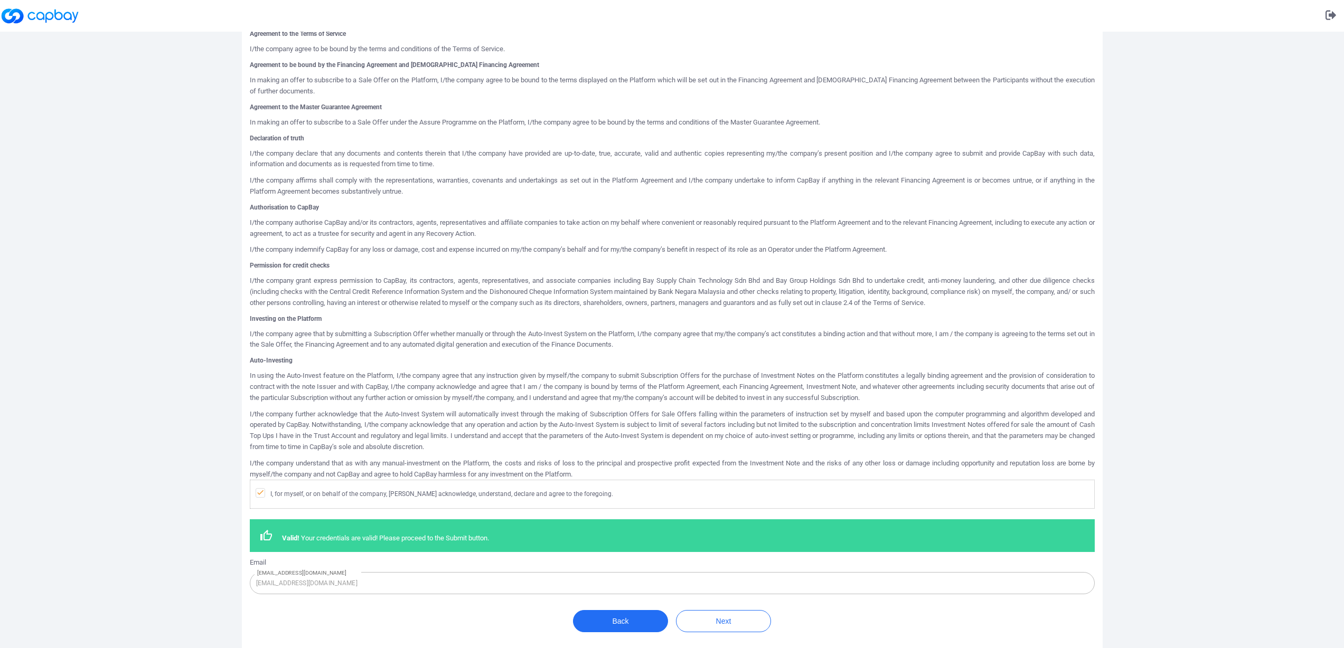
scroll to position [304, 0]
click at [726, 619] on button "Next" at bounding box center [723, 621] width 95 height 22
click at [724, 624] on button "Next" at bounding box center [723, 621] width 95 height 22
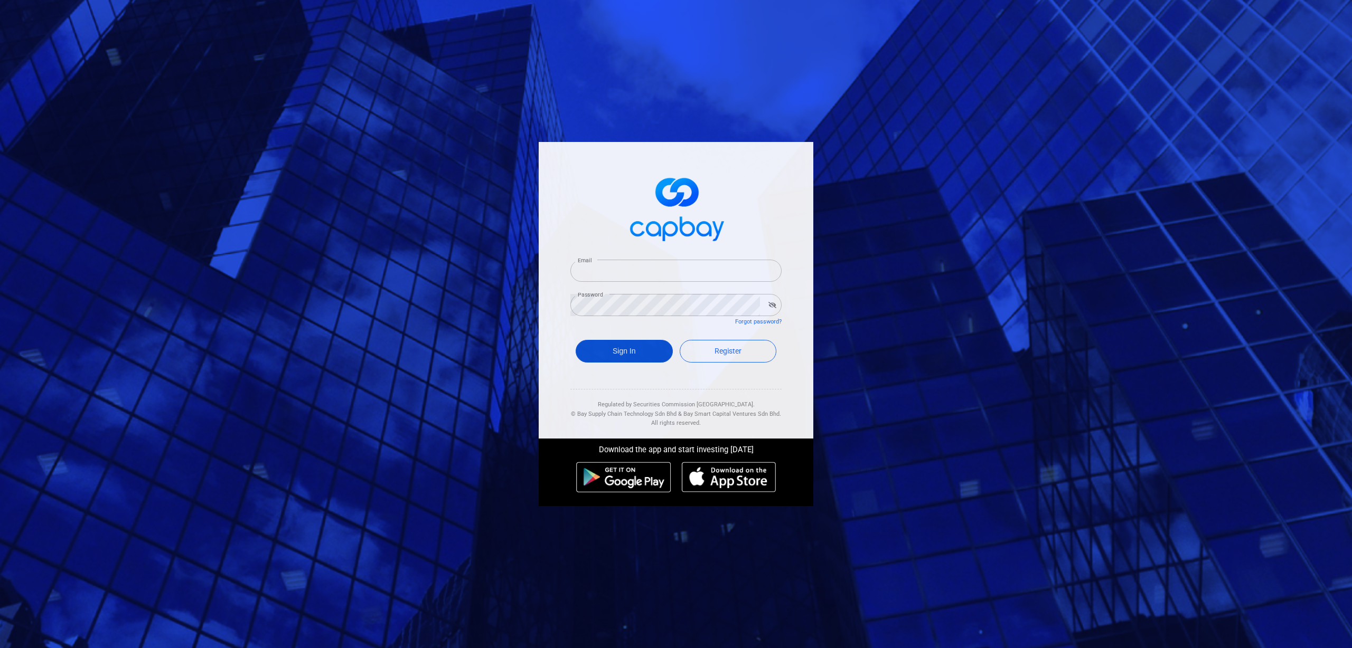
type input "[EMAIL_ADDRESS][DOMAIN_NAME]"
click at [636, 348] on button "Sign In" at bounding box center [624, 351] width 97 height 23
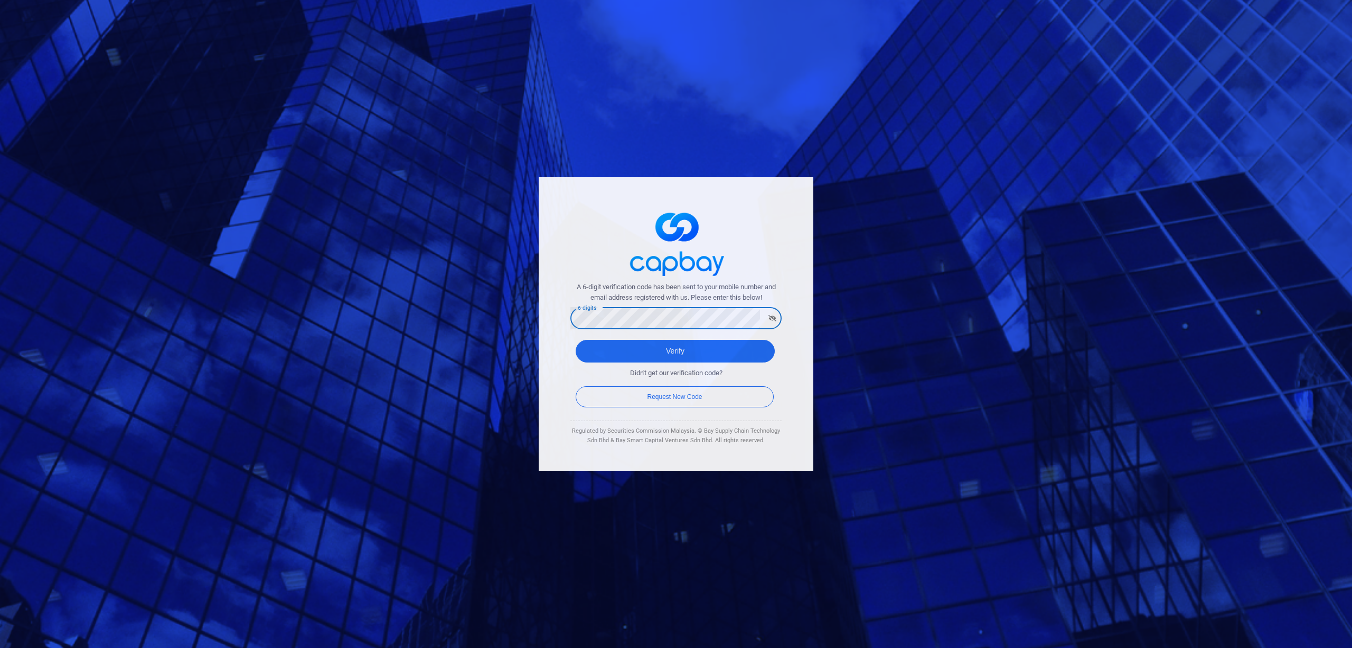
click at [576, 340] on button "Verify" at bounding box center [675, 351] width 199 height 23
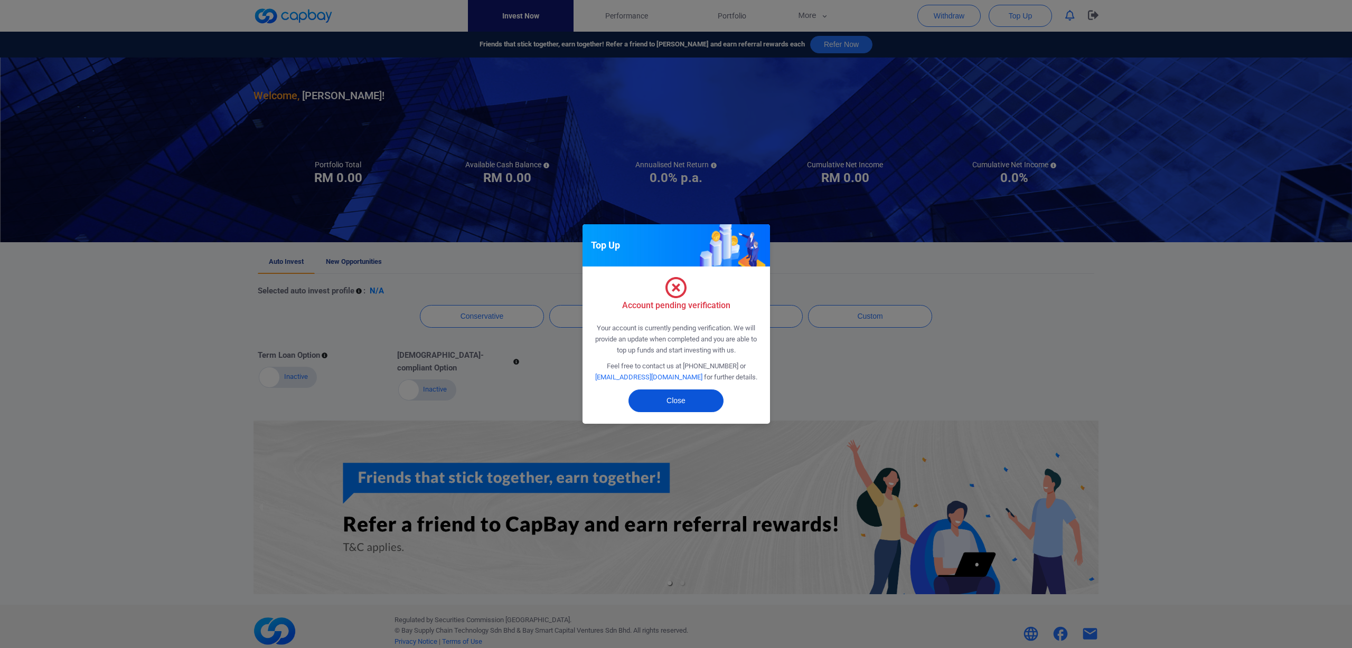
click at [671, 398] on button "Close" at bounding box center [675, 401] width 95 height 23
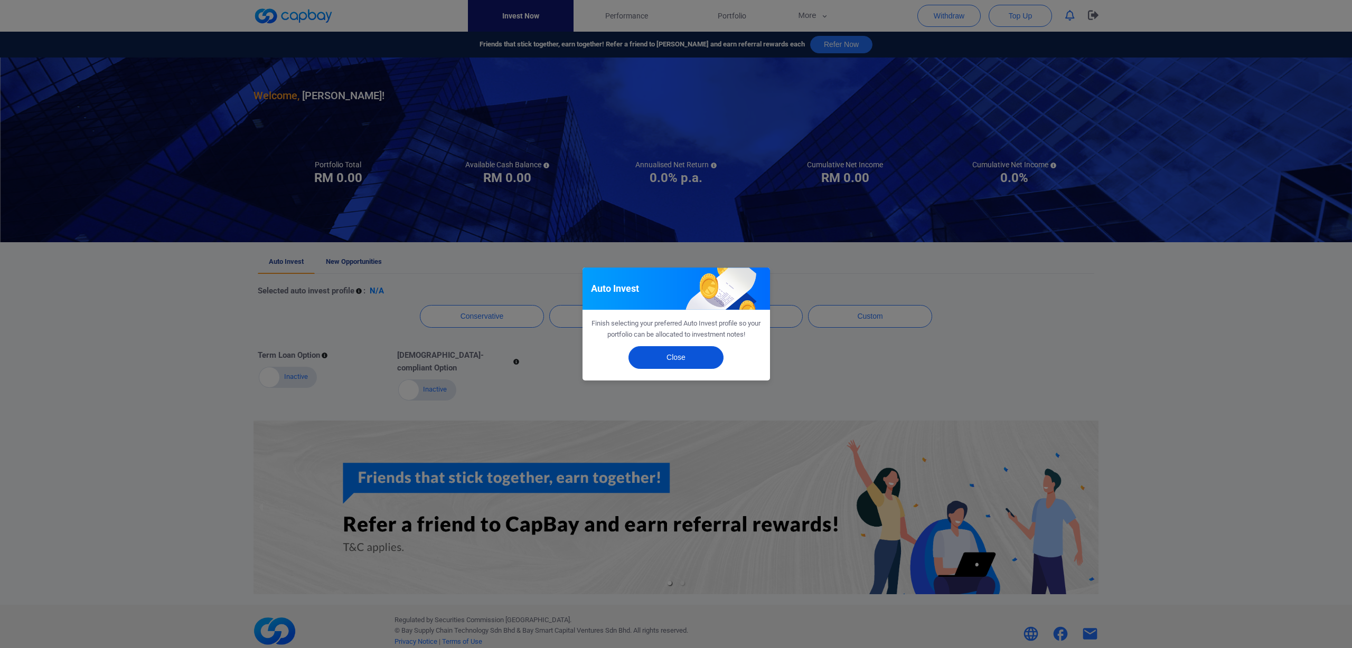
click at [667, 359] on button "Close" at bounding box center [675, 357] width 95 height 23
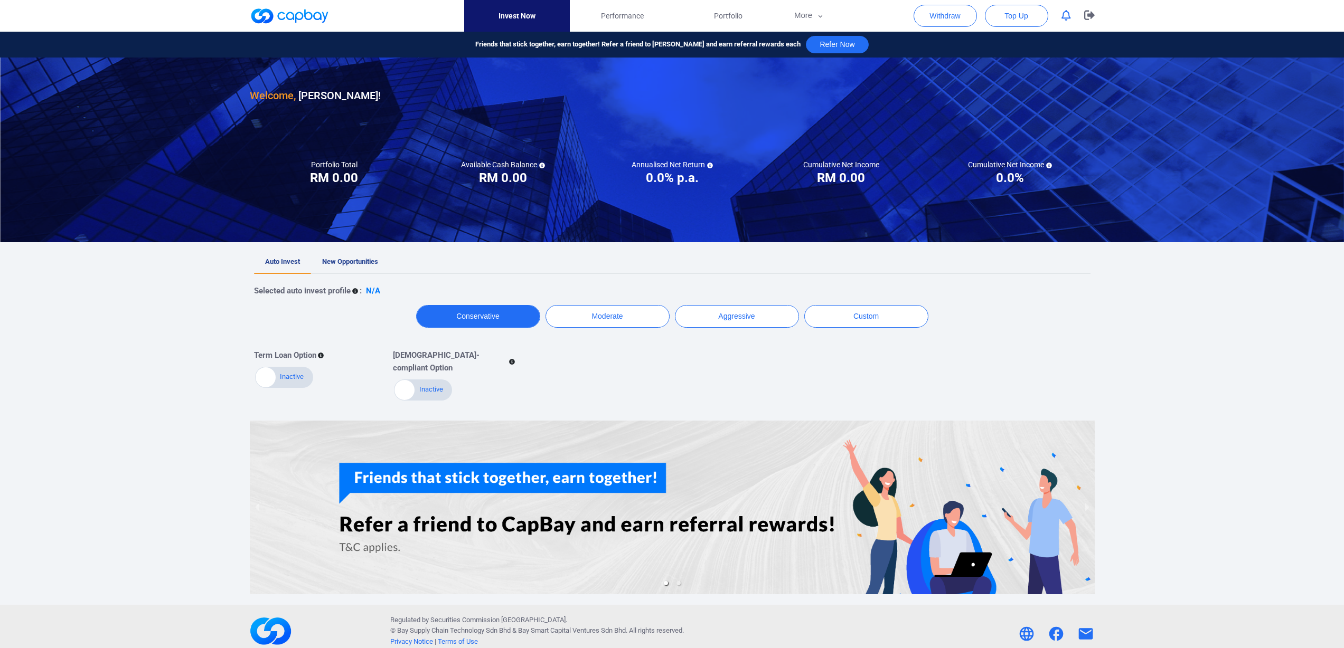
click at [477, 317] on button "Conservative" at bounding box center [478, 316] width 124 height 23
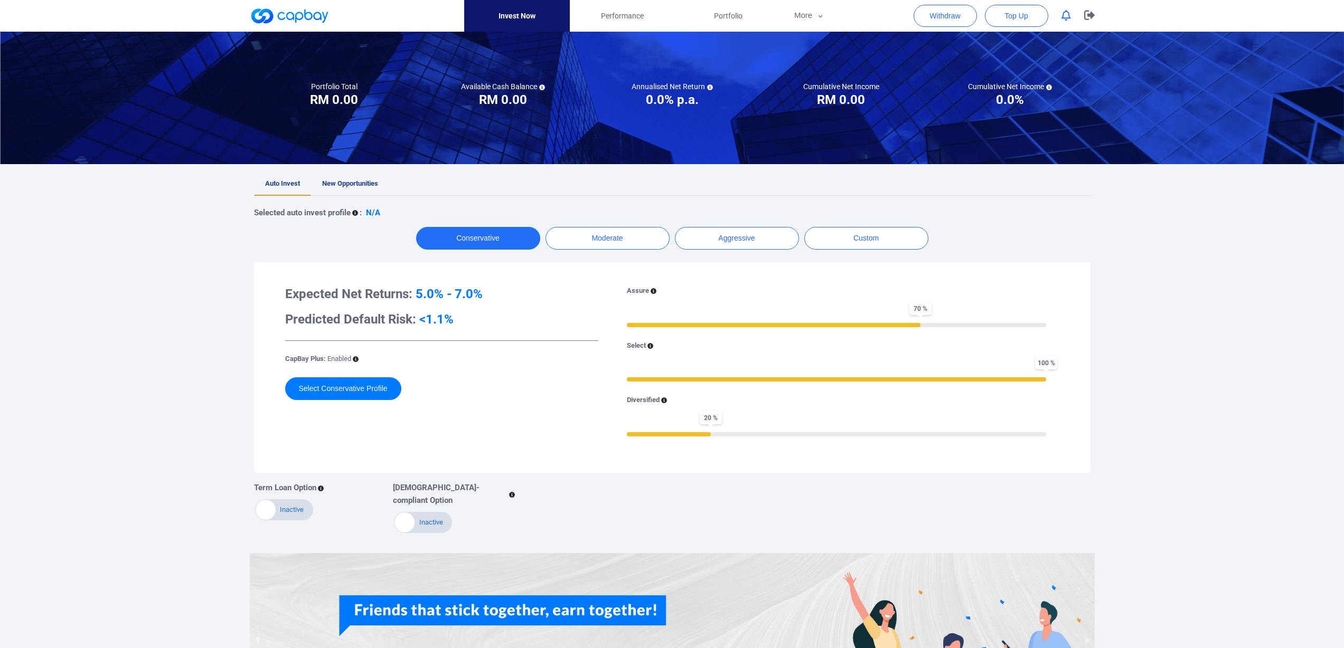
scroll to position [195, 0]
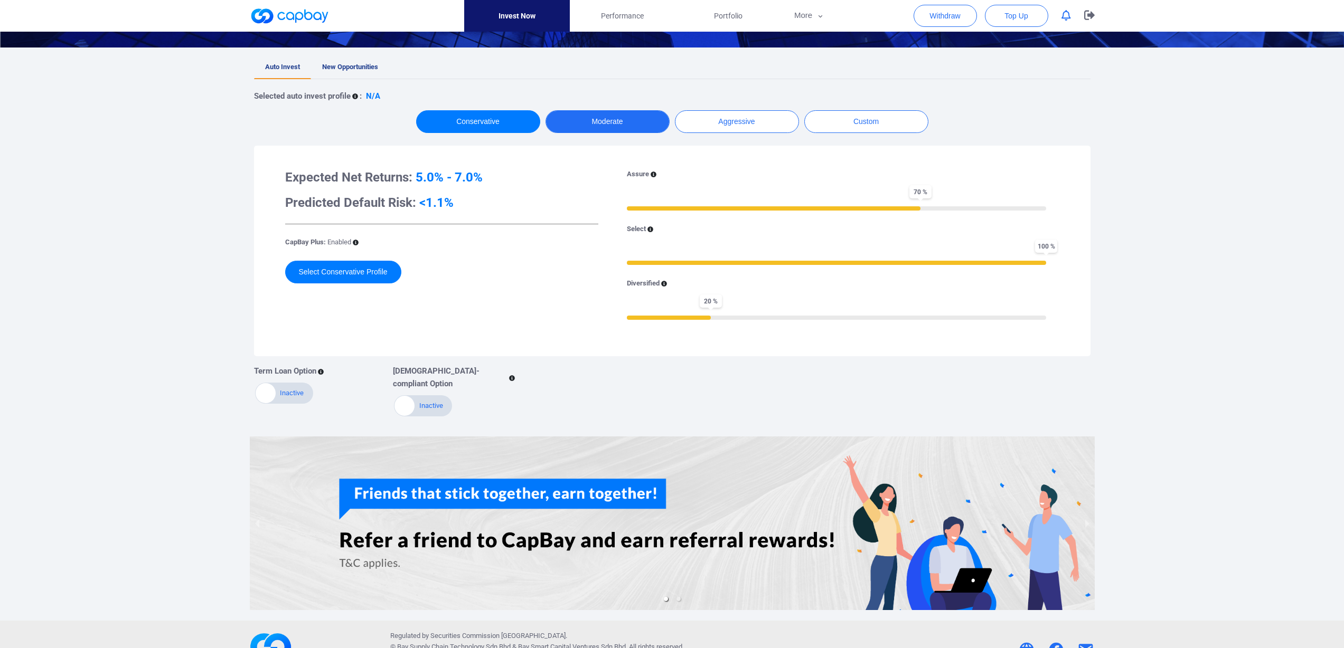
click at [622, 130] on button "Moderate" at bounding box center [607, 121] width 124 height 23
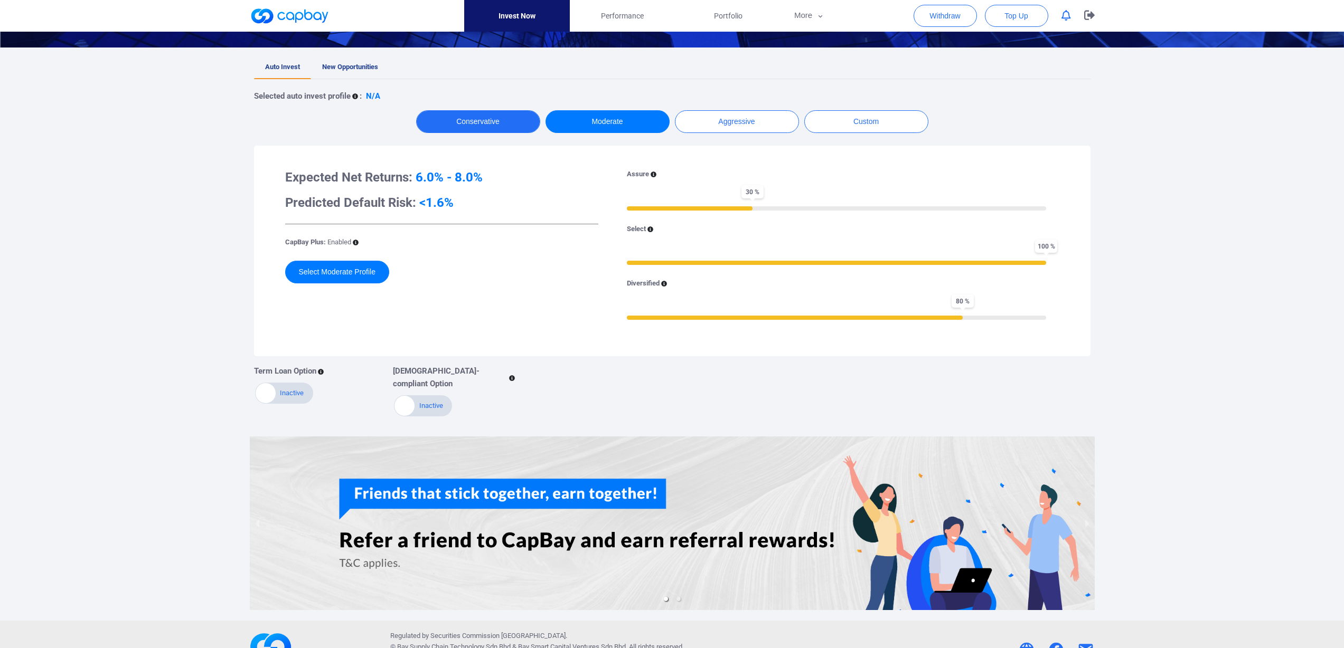
click at [460, 118] on button "Conservative" at bounding box center [478, 121] width 124 height 23
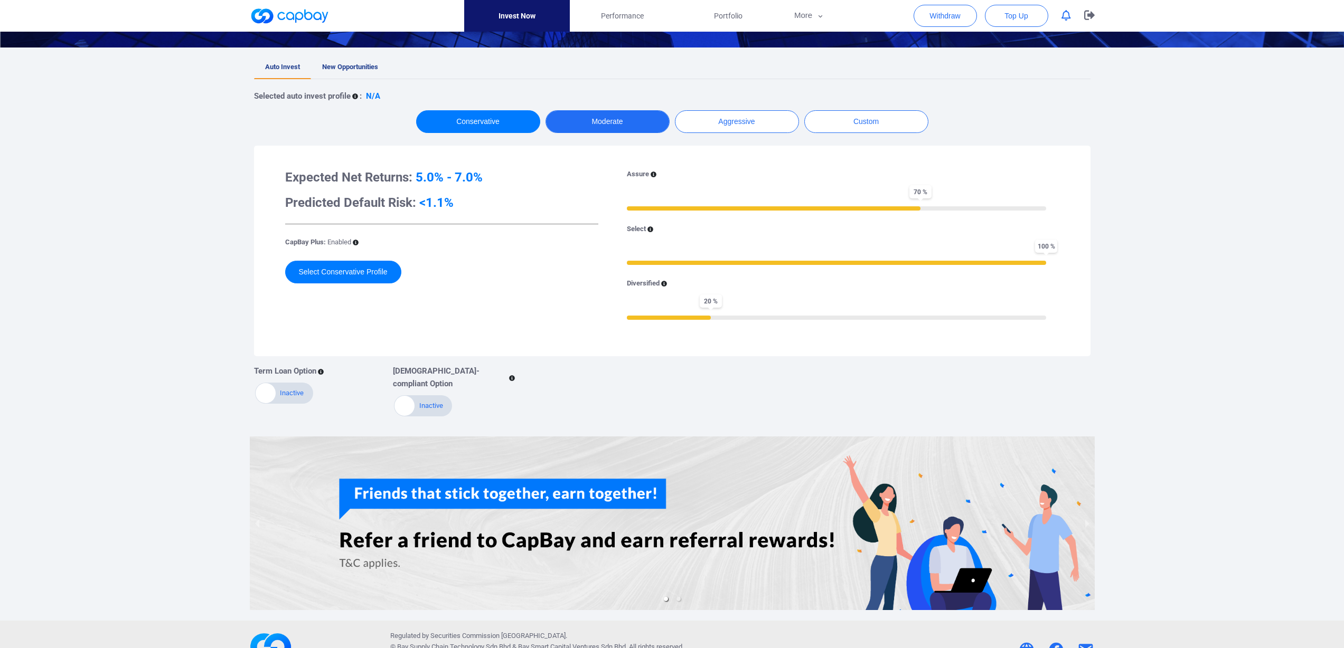
click at [622, 124] on button "Moderate" at bounding box center [607, 121] width 124 height 23
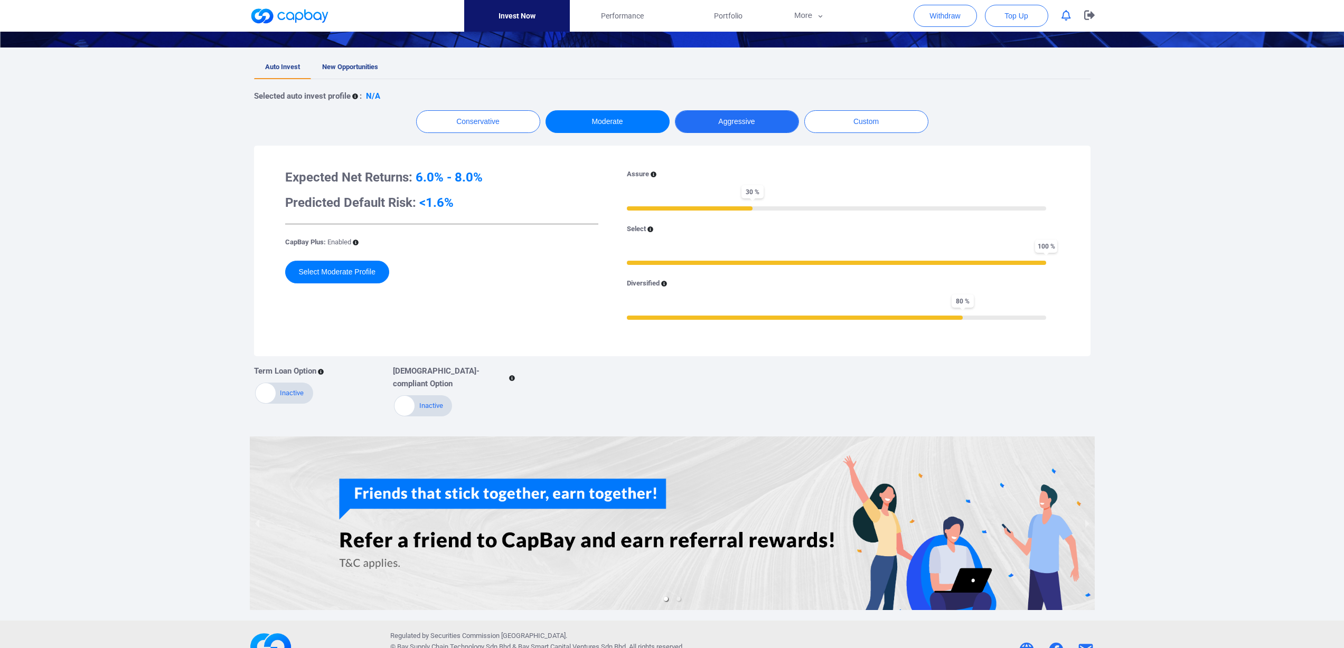
click at [715, 123] on button "Aggressive" at bounding box center [737, 121] width 124 height 23
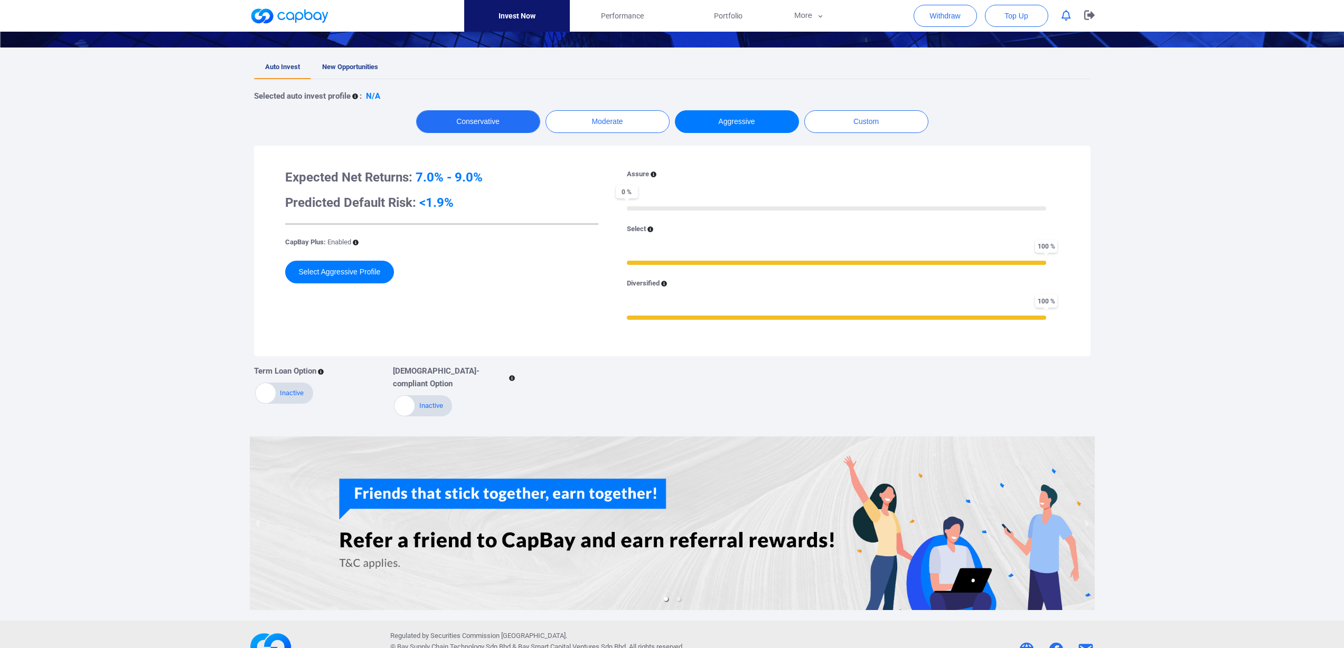
click at [462, 115] on button "Conservative" at bounding box center [478, 121] width 124 height 23
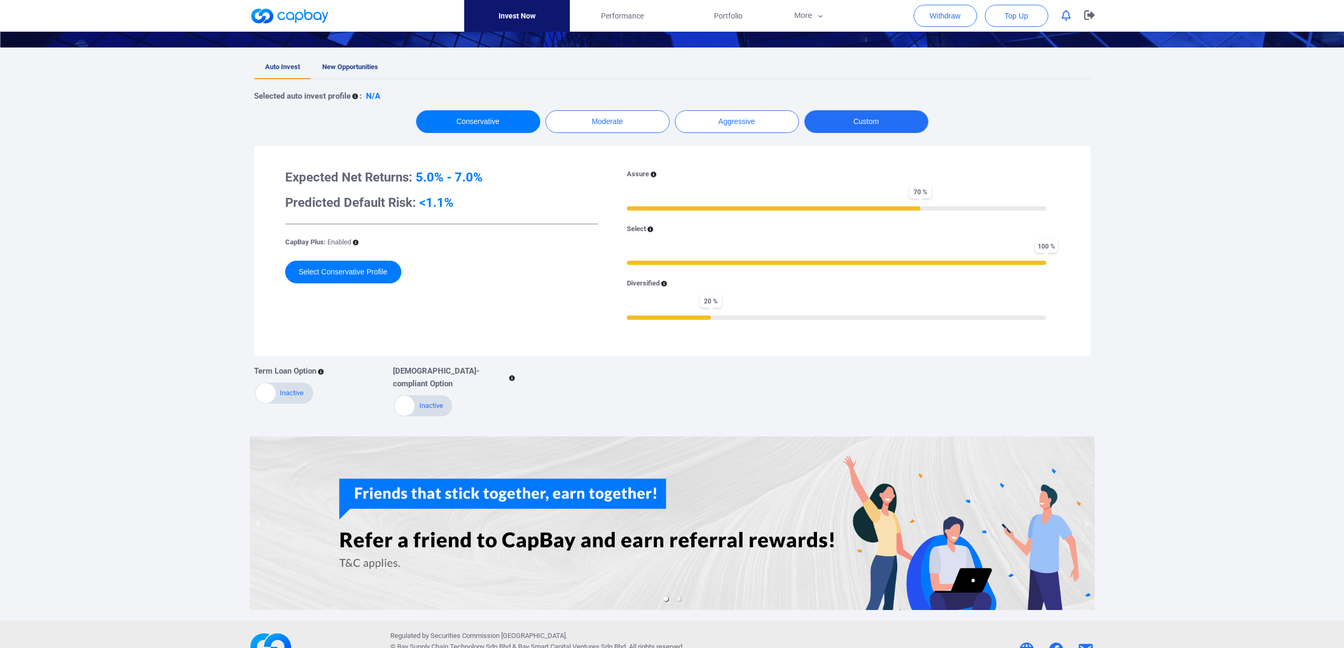
click at [843, 124] on button "Custom" at bounding box center [866, 121] width 124 height 23
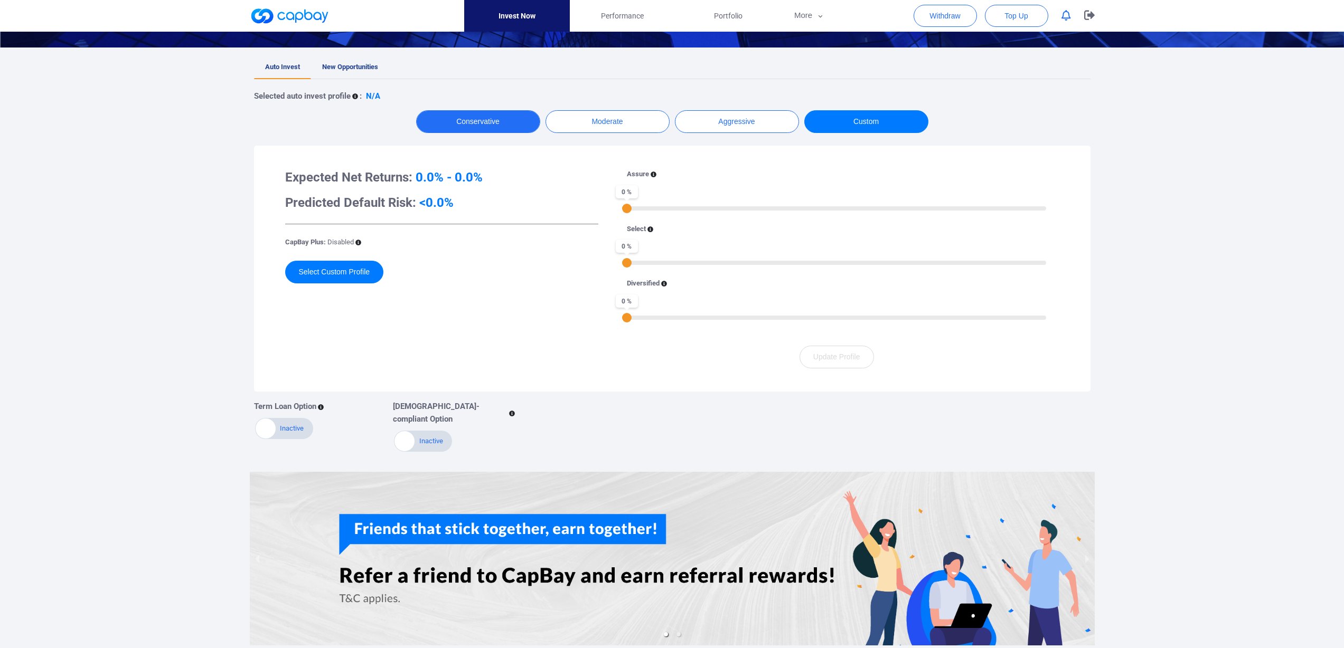
click at [437, 120] on button "Conservative" at bounding box center [478, 121] width 124 height 23
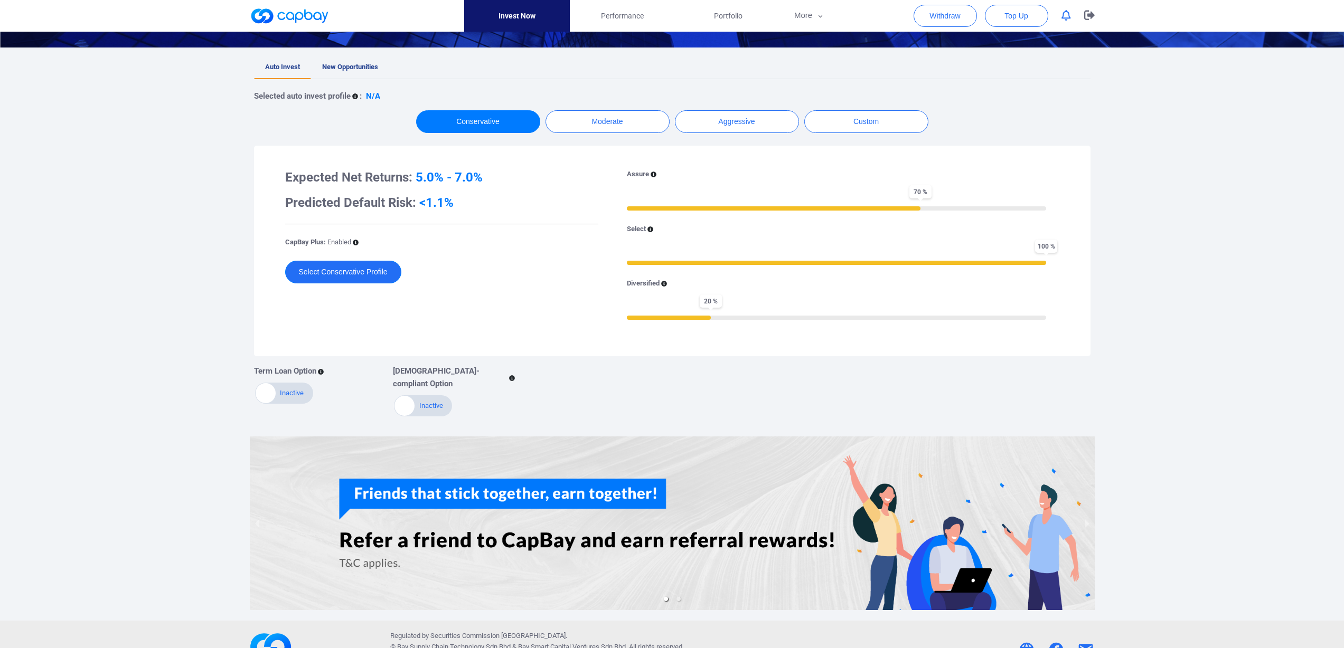
click at [322, 270] on button "Select Conservative Profile" at bounding box center [343, 272] width 116 height 23
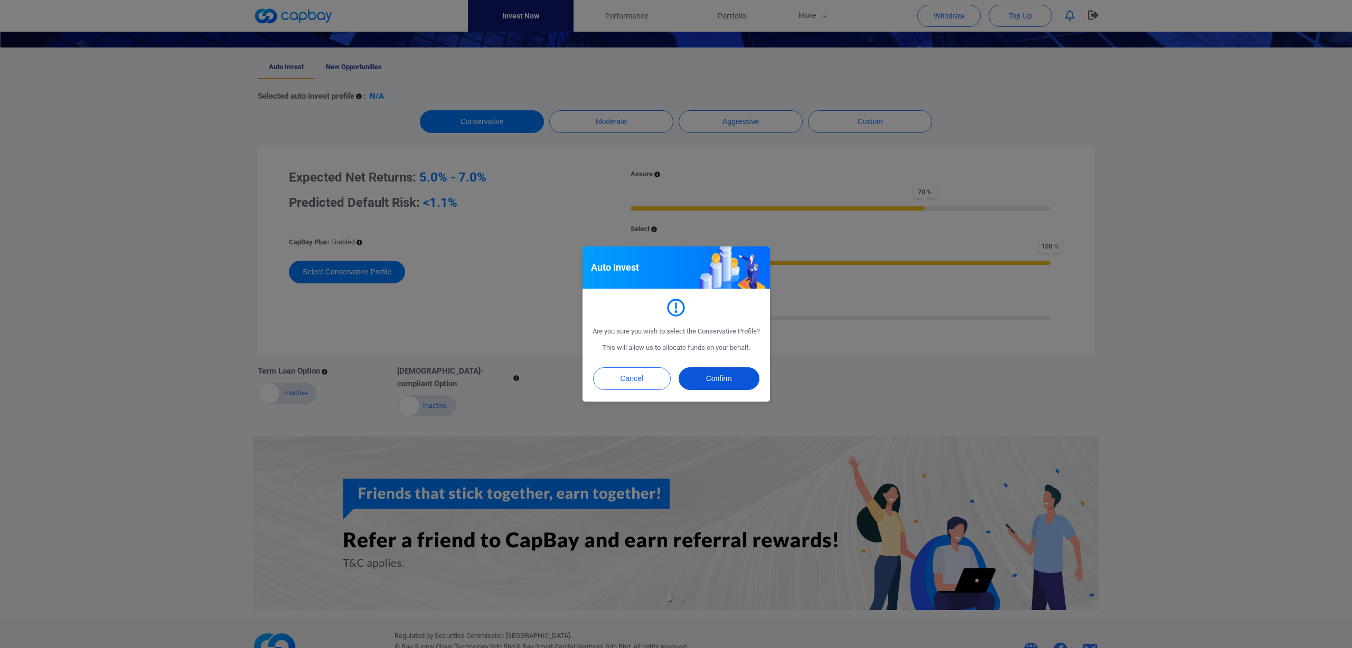
click at [718, 383] on button "Confirm" at bounding box center [719, 379] width 81 height 23
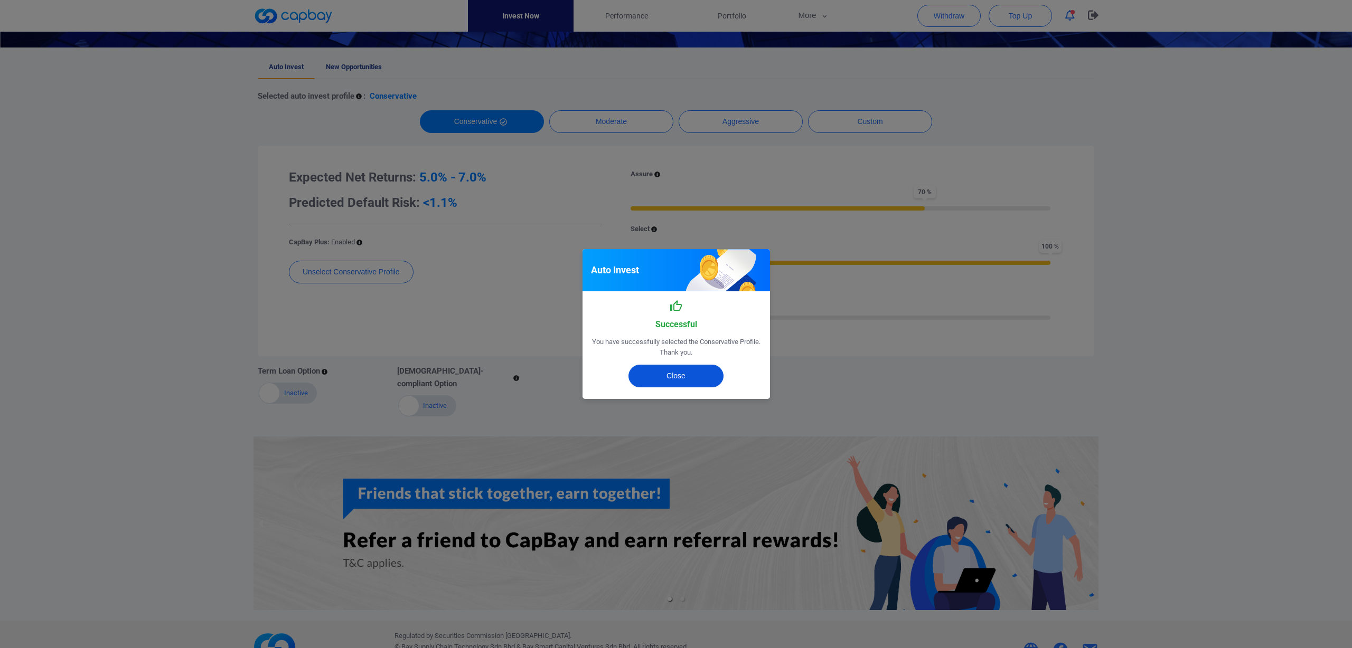
click at [698, 378] on button "Close" at bounding box center [675, 376] width 95 height 23
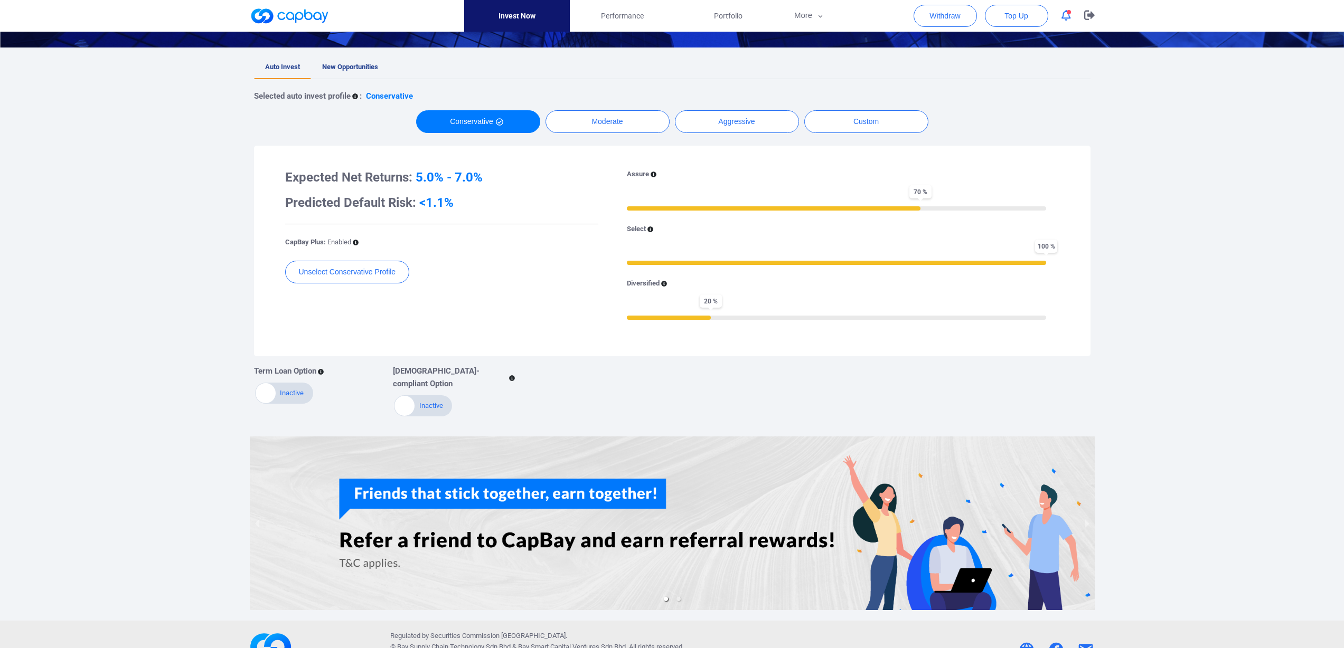
click at [293, 389] on div "Active Inactive" at bounding box center [284, 393] width 58 height 21
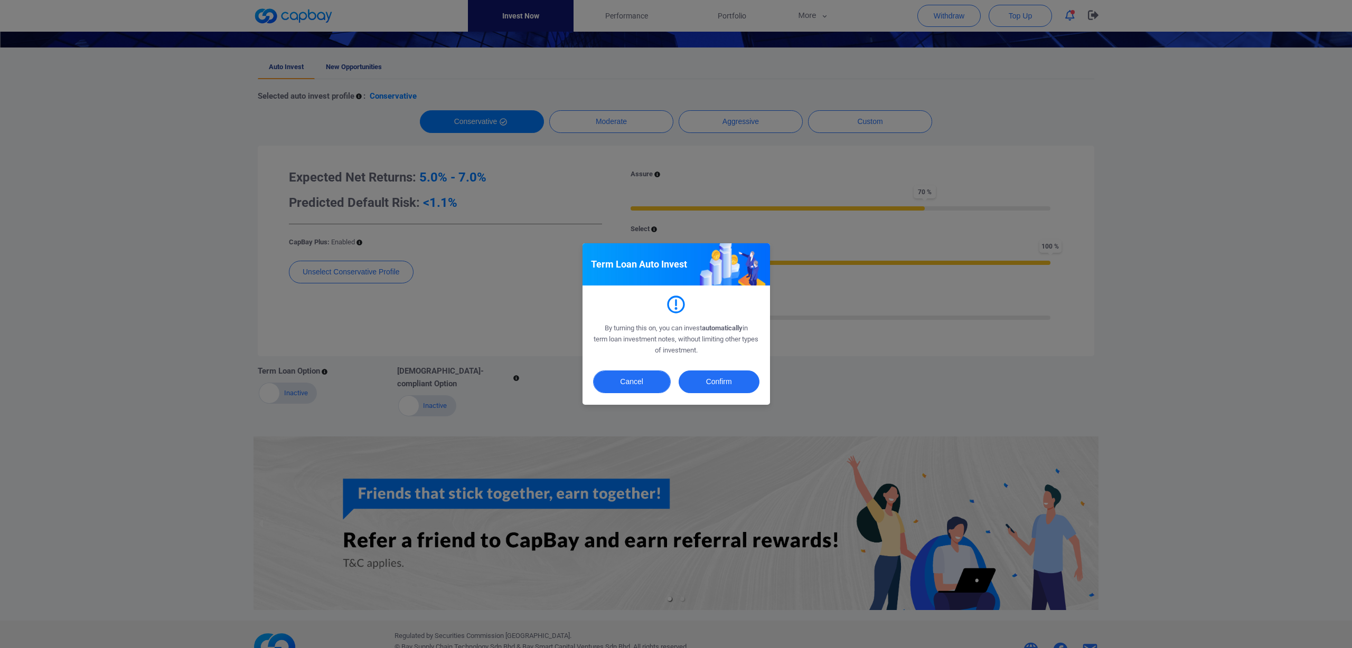
click at [637, 382] on button "Cancel" at bounding box center [632, 382] width 78 height 23
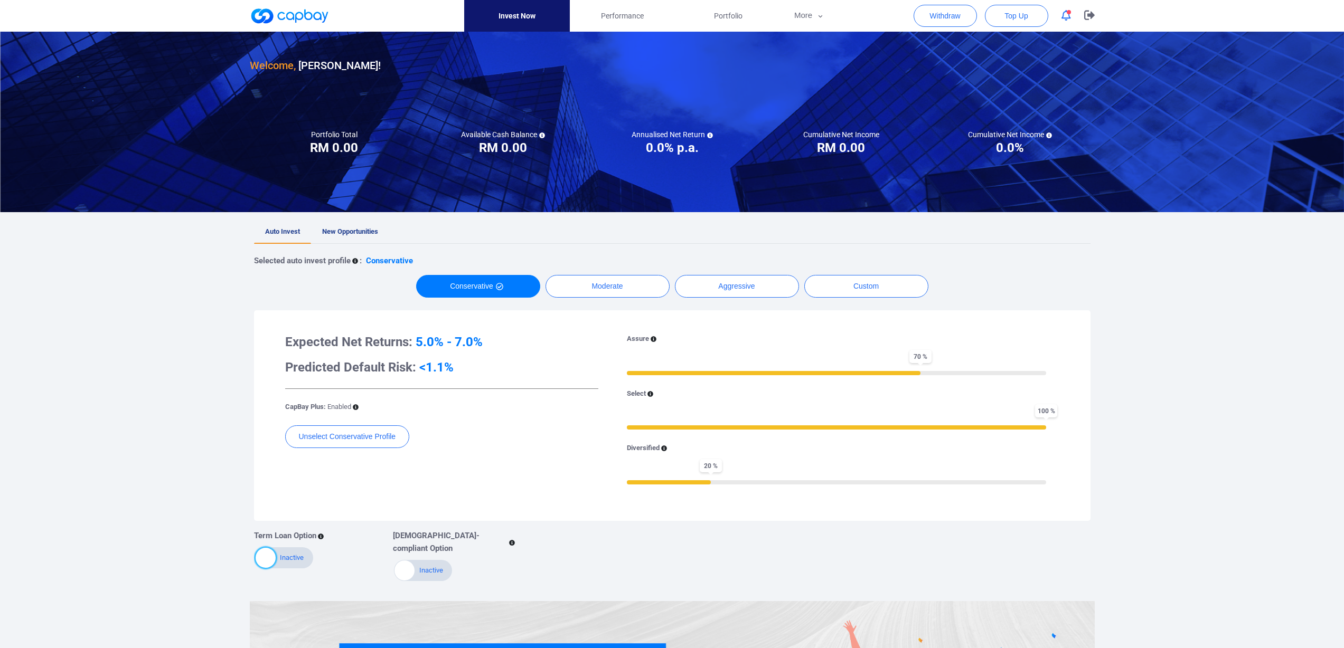
scroll to position [6, 0]
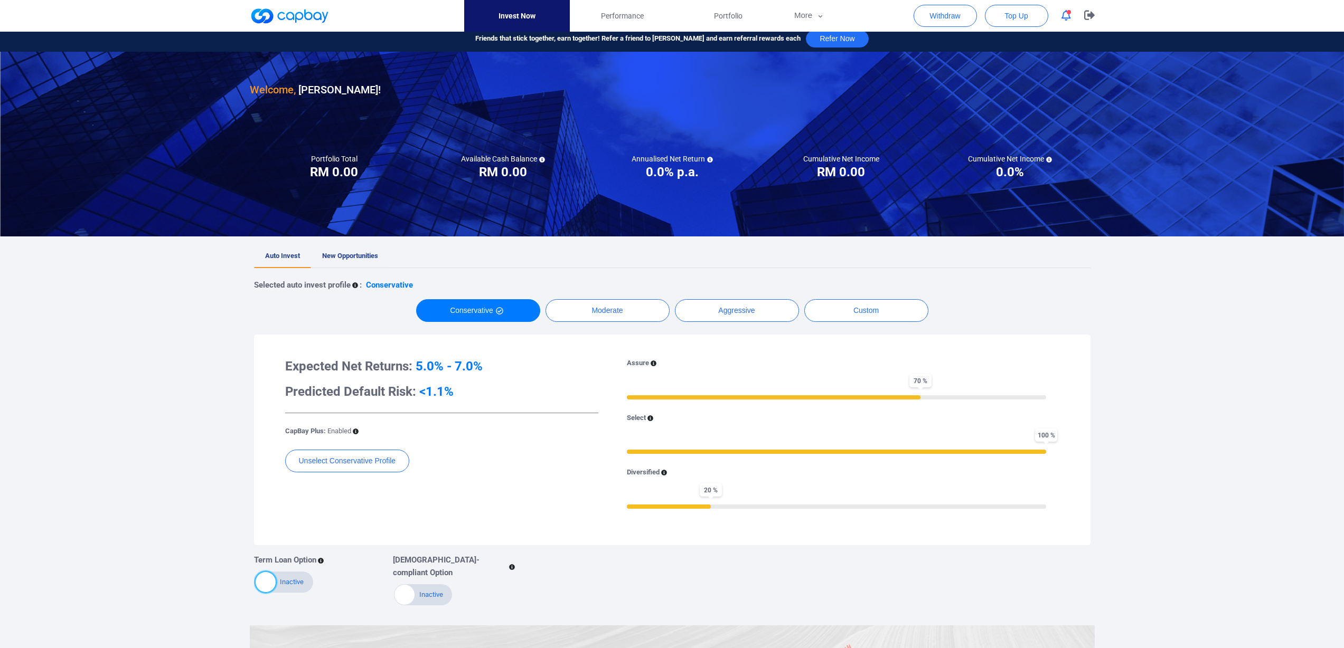
click at [356, 259] on span "New Opportunities" at bounding box center [350, 256] width 56 height 8
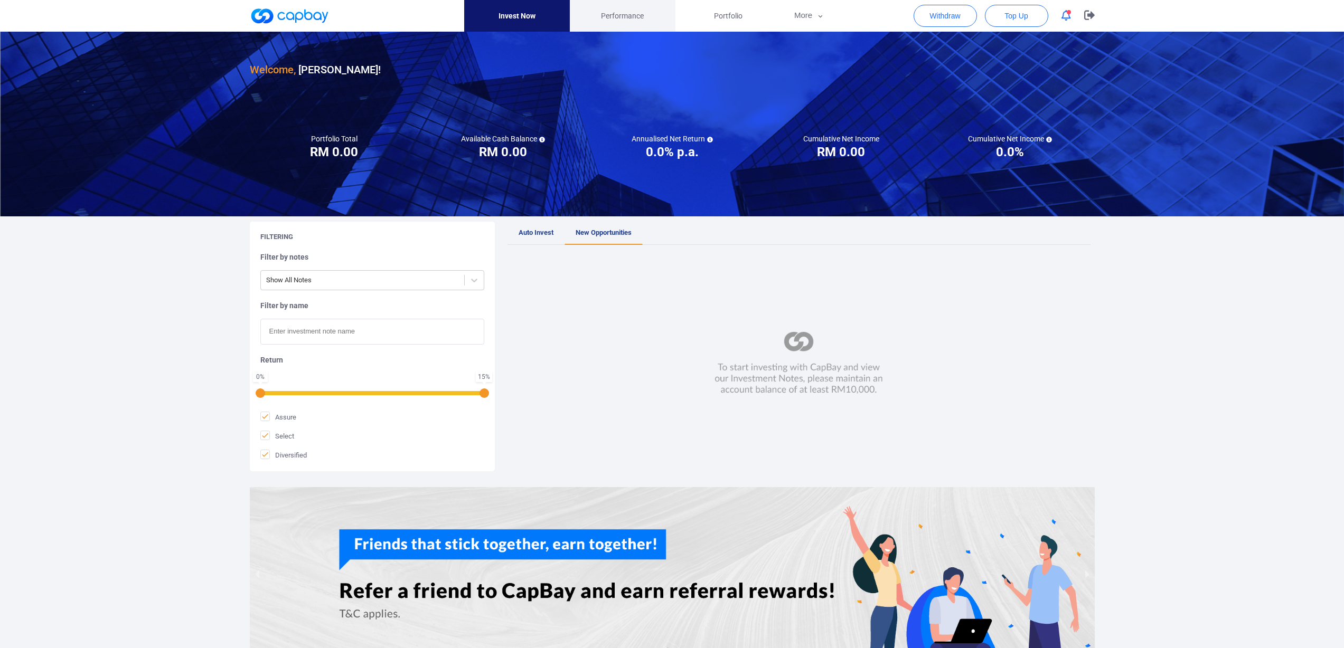
click at [614, 8] on link "Performance" at bounding box center [623, 16] width 106 height 32
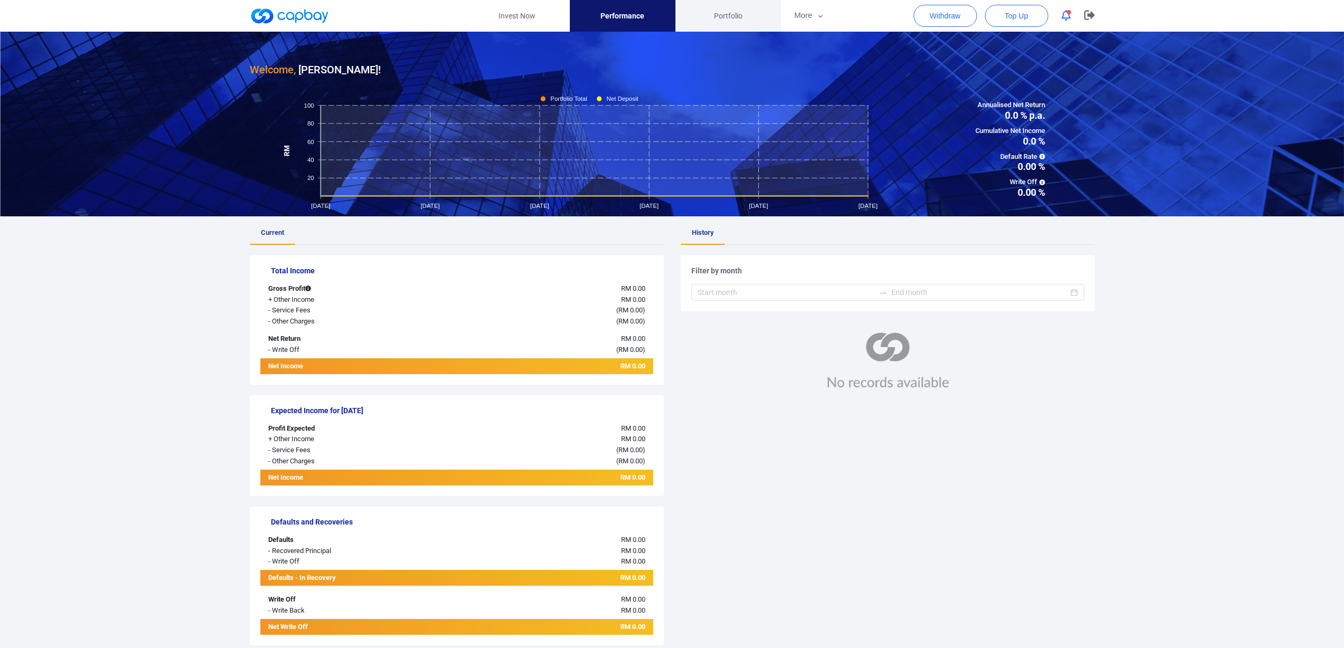
click at [737, 16] on span "Portfolio" at bounding box center [728, 16] width 29 height 12
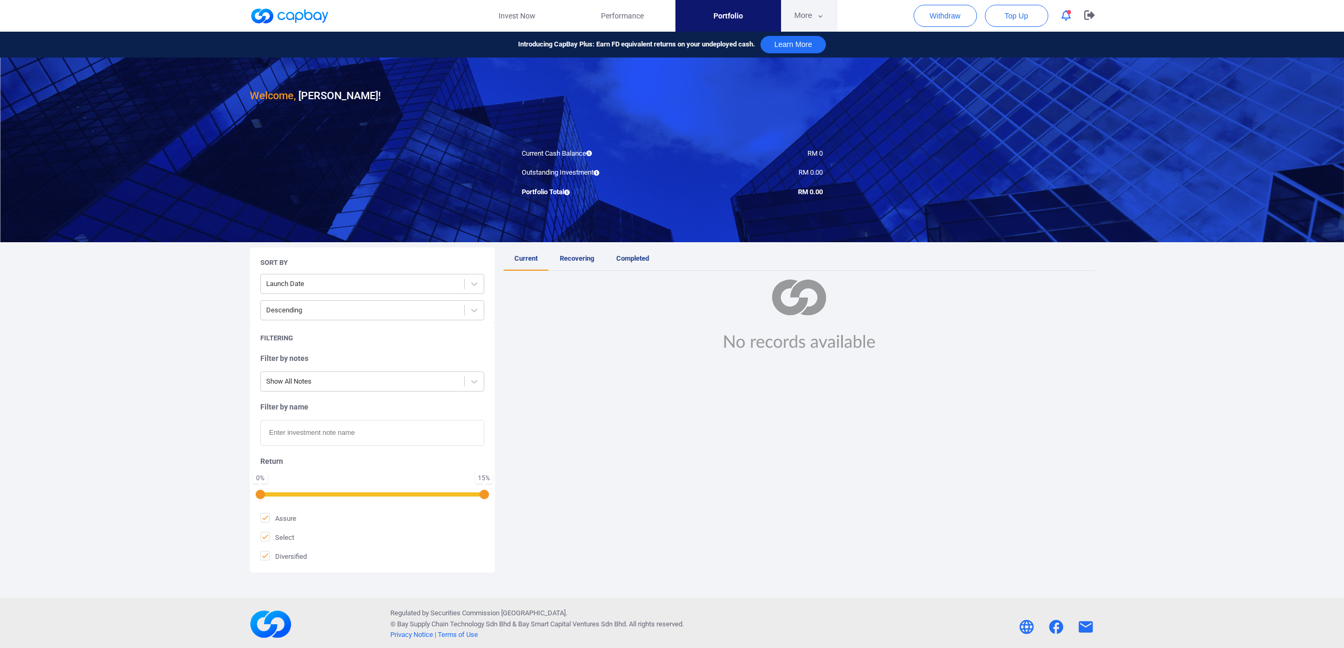
click at [816, 21] on icon "button" at bounding box center [820, 17] width 8 height 10
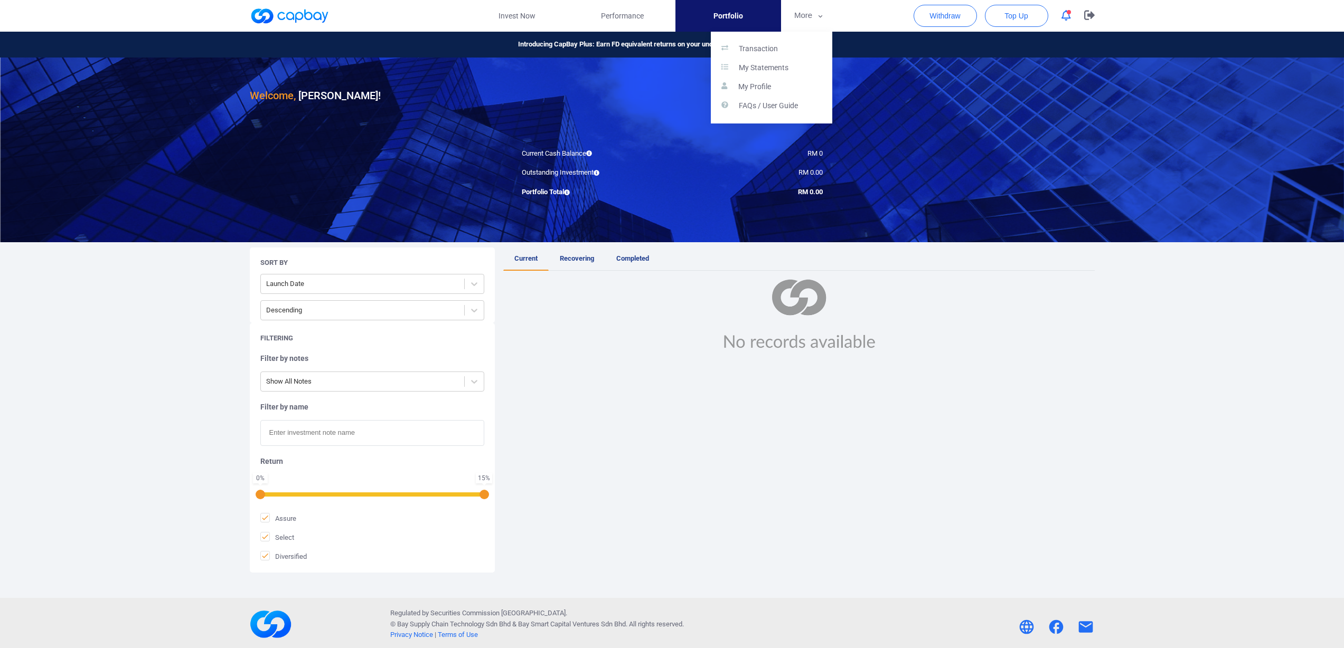
click at [1016, 118] on button "button" at bounding box center [672, 324] width 1344 height 648
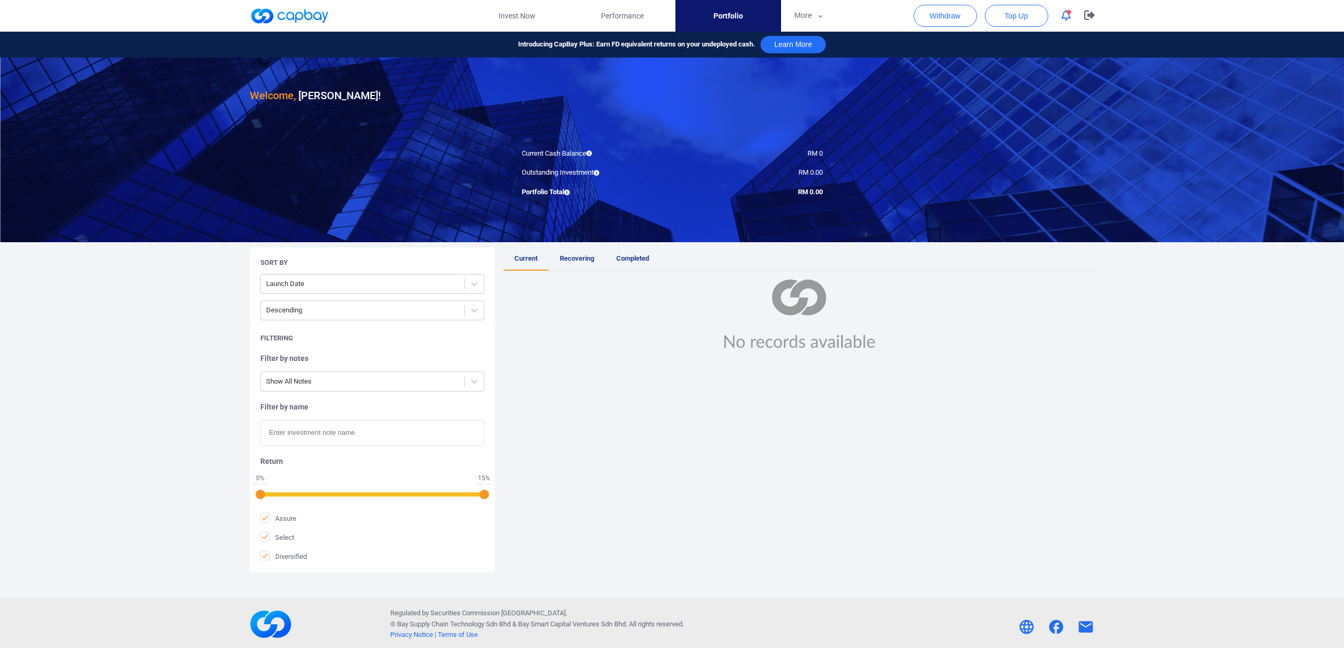
click at [305, 17] on link at bounding box center [289, 15] width 79 height 17
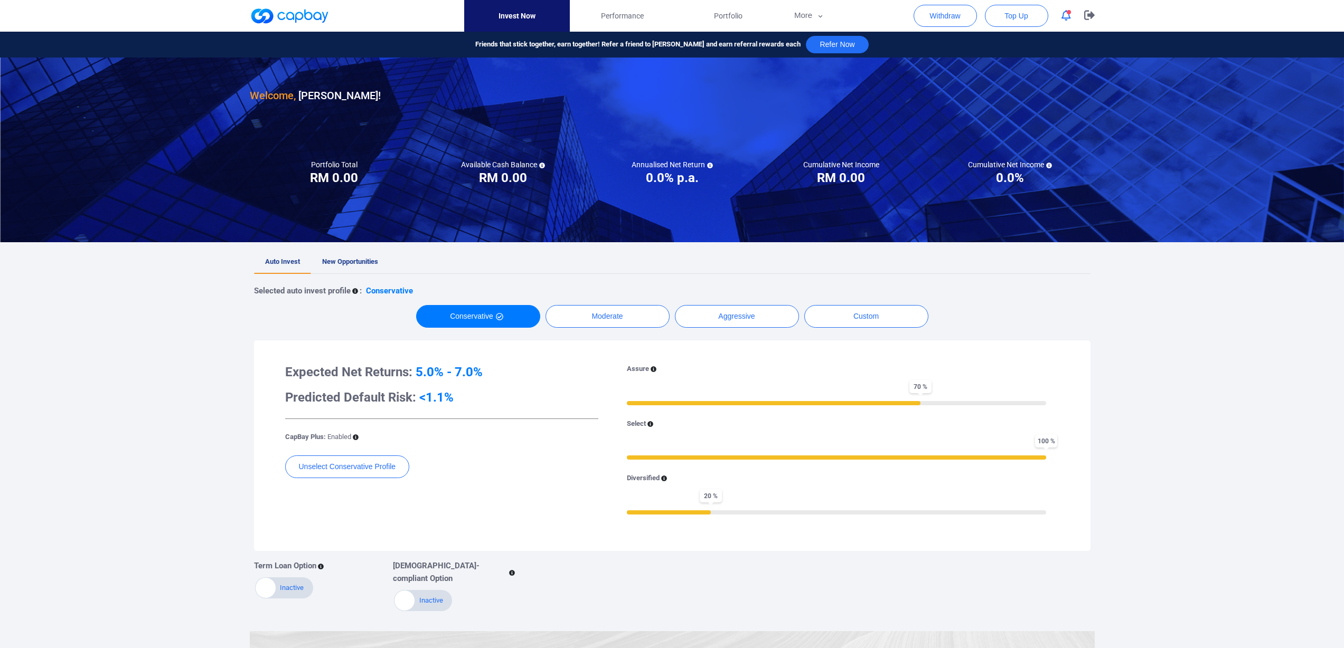
click at [1011, 300] on div "Selected auto invest profile : Conservative Conservative Moderate Aggressive Cu…" at bounding box center [672, 443] width 836 height 338
